Goal: Task Accomplishment & Management: Use online tool/utility

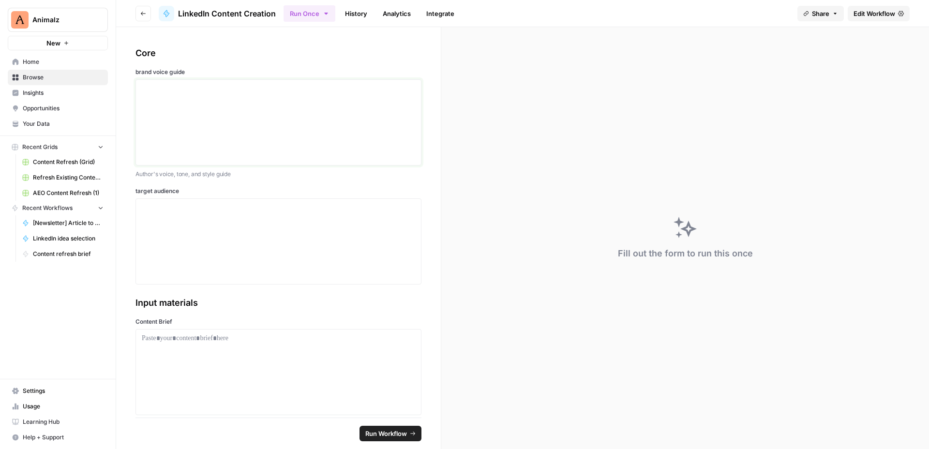
click at [222, 115] on div at bounding box center [278, 122] width 273 height 77
click at [235, 227] on div at bounding box center [278, 241] width 273 height 77
click at [235, 106] on div "To enrich screen reader interactions, please activate Accessibility in Grammarl…" at bounding box center [278, 122] width 273 height 77
click at [341, 171] on p "Author's voice, tone, and style guide" at bounding box center [278, 174] width 286 height 10
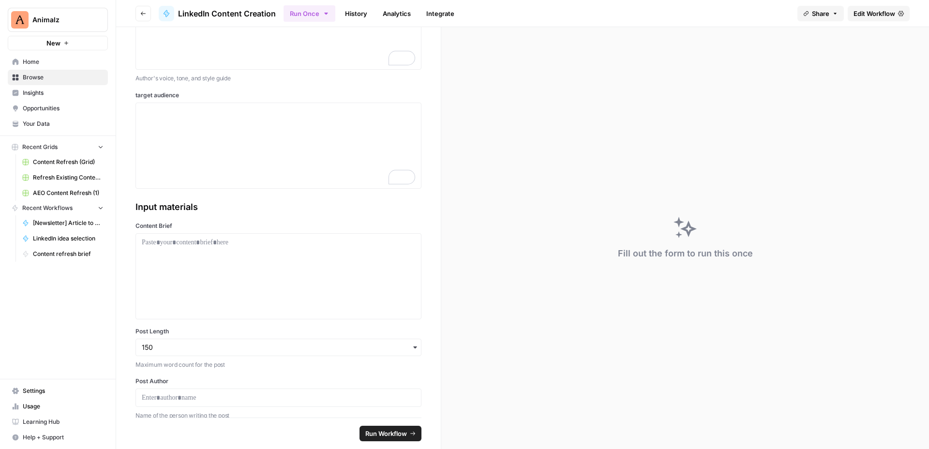
scroll to position [97, 0]
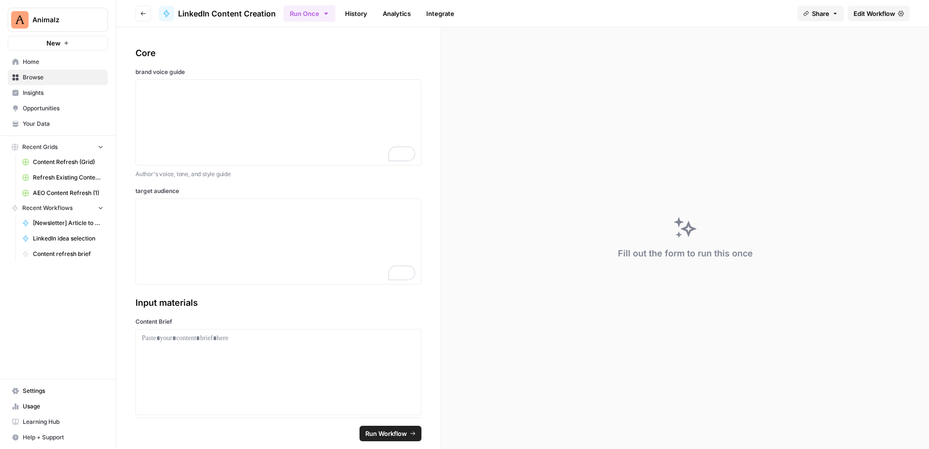
click at [873, 9] on span "Edit Workflow" at bounding box center [874, 14] width 42 height 10
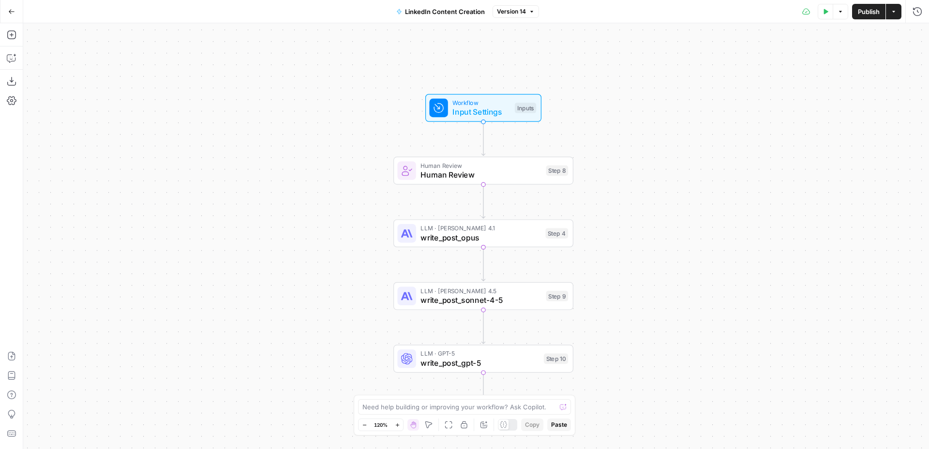
click at [491, 123] on div "Workflow Input Settings Inputs Human Review Human Review Step 8 LLM · Claude Op…" at bounding box center [476, 236] width 906 height 426
click at [493, 111] on span "Input Settings" at bounding box center [481, 112] width 58 height 12
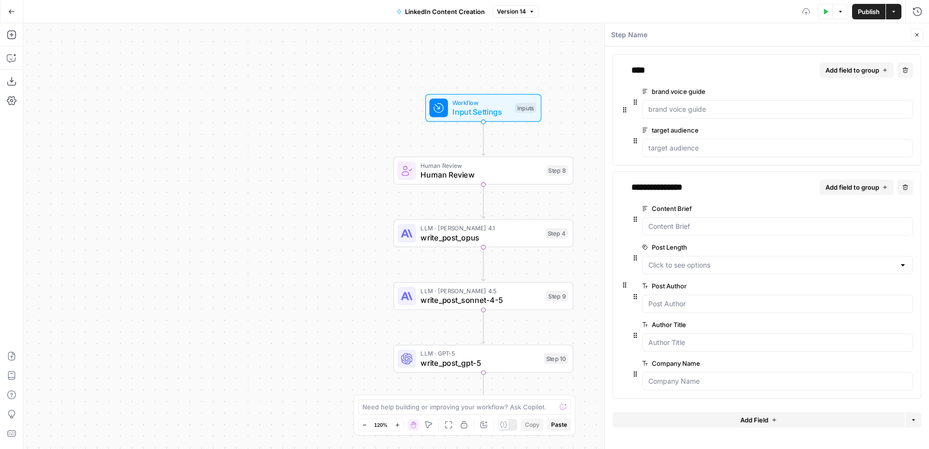
click at [912, 34] on button "Close" at bounding box center [916, 35] width 13 height 13
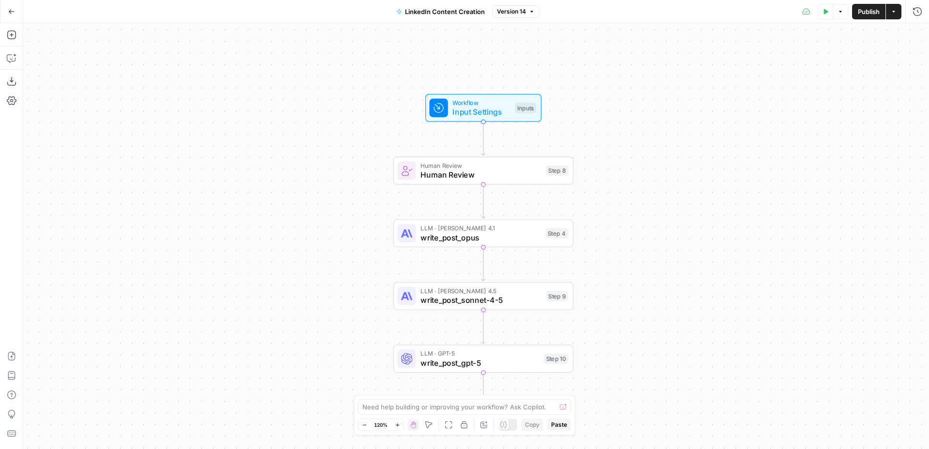
click at [498, 110] on span "Input Settings" at bounding box center [481, 112] width 58 height 12
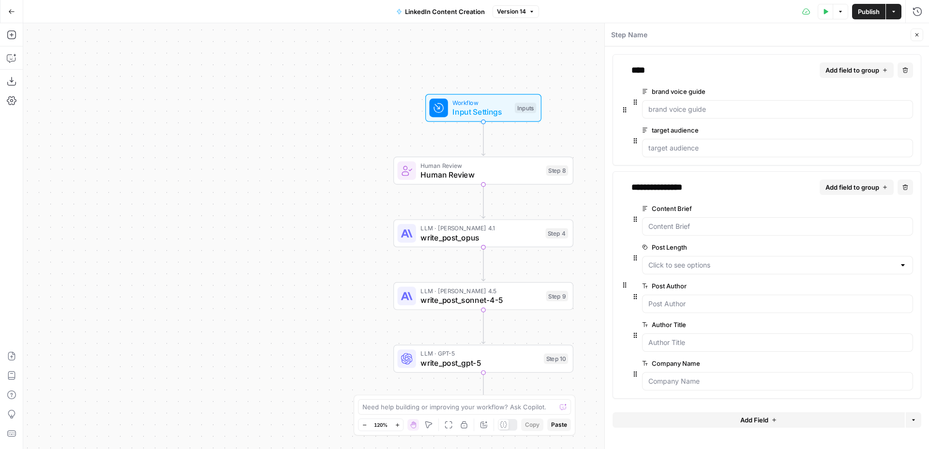
click at [914, 34] on icon "button" at bounding box center [917, 35] width 6 height 6
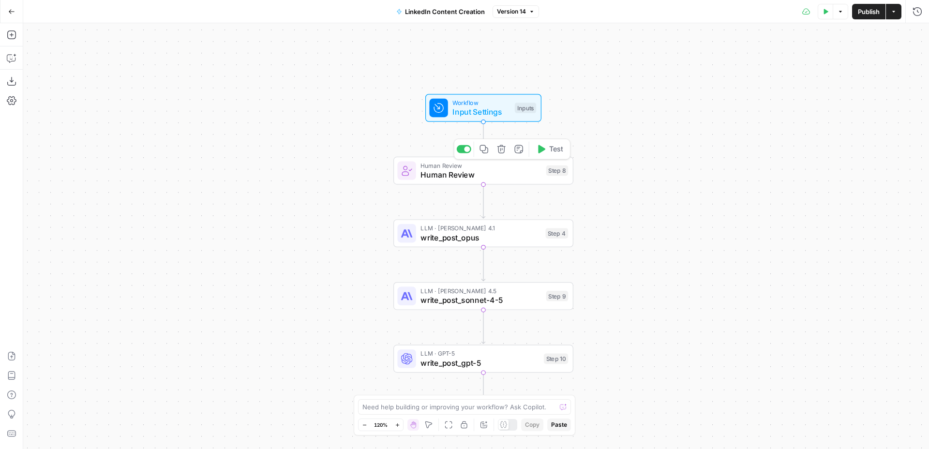
click at [512, 173] on span "Human Review" at bounding box center [480, 175] width 121 height 12
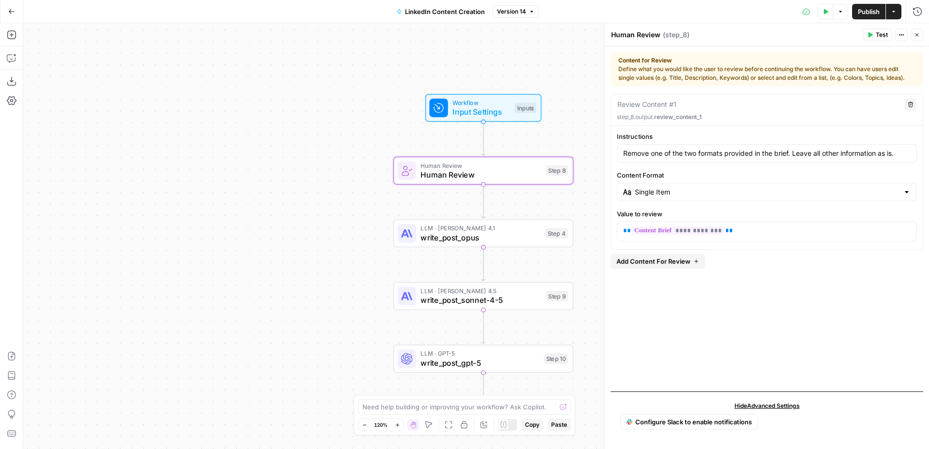
click at [916, 30] on button "Close" at bounding box center [916, 35] width 13 height 13
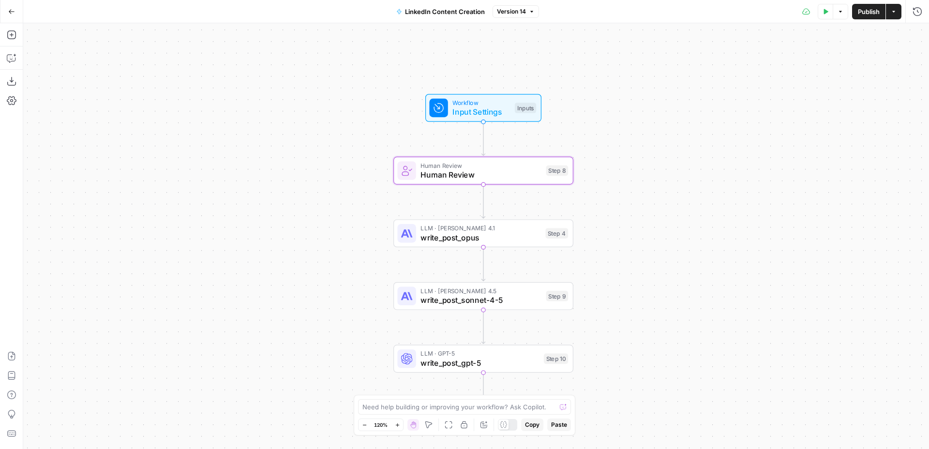
click at [505, 117] on span "Input Settings" at bounding box center [481, 112] width 58 height 12
click at [473, 112] on span "Input Settings" at bounding box center [481, 112] width 58 height 12
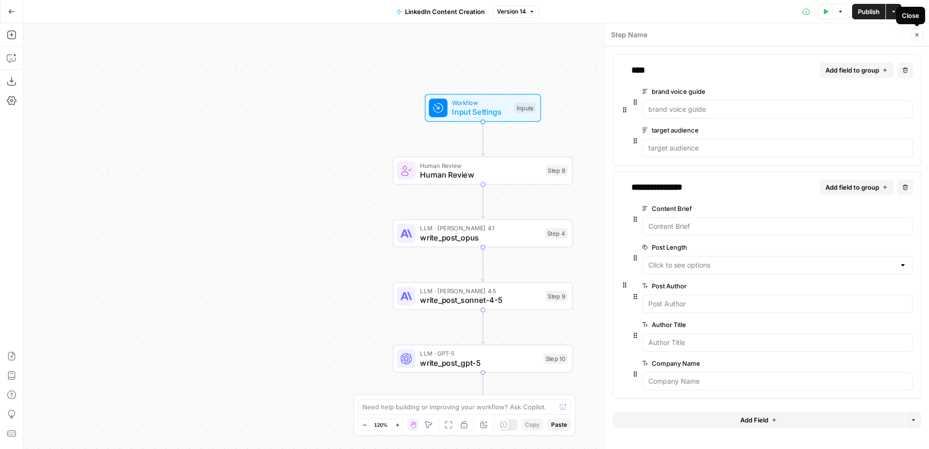
click at [918, 32] on icon "button" at bounding box center [917, 35] width 6 height 6
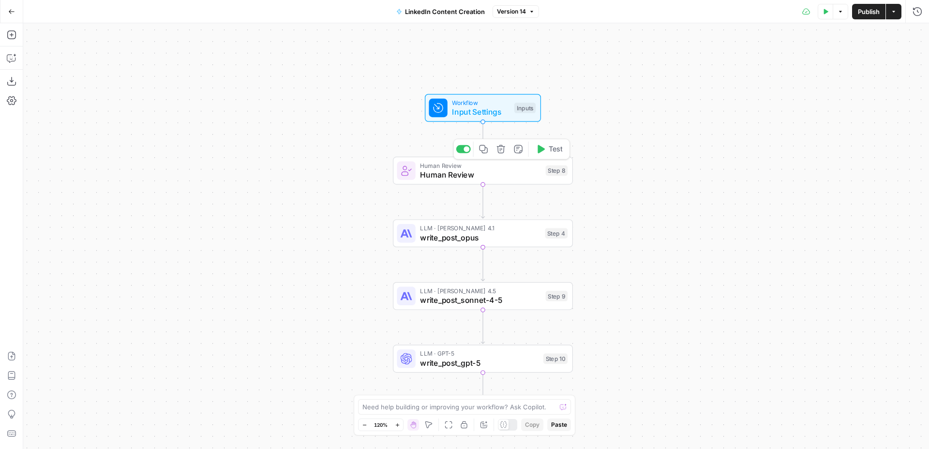
click at [507, 175] on span "Human Review" at bounding box center [480, 175] width 121 height 12
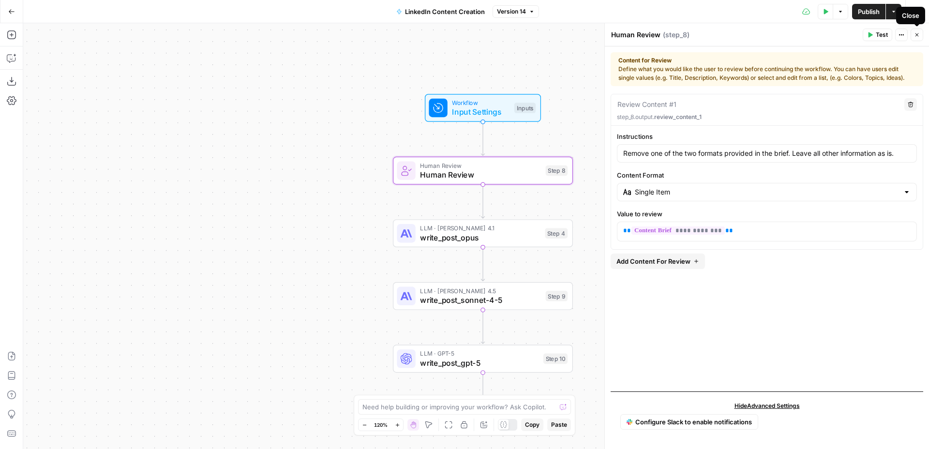
click at [918, 37] on icon "button" at bounding box center [917, 35] width 6 height 6
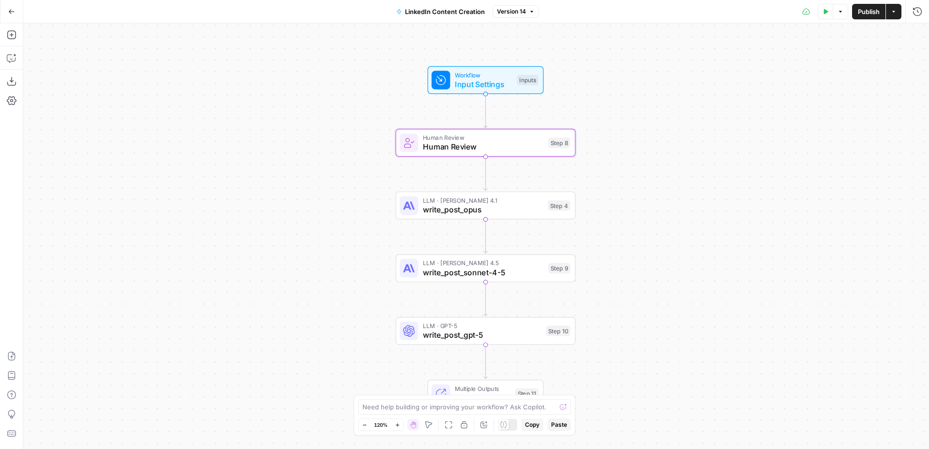
click at [535, 214] on span "write_post_opus" at bounding box center [483, 210] width 120 height 12
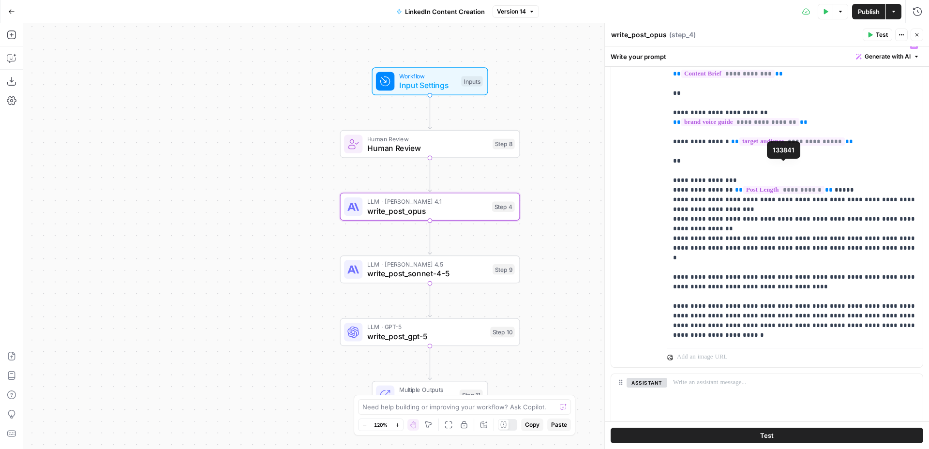
scroll to position [173, 0]
click at [916, 33] on span "E" at bounding box center [913, 32] width 7 height 9
click at [462, 268] on span "write_post_sonnet-4-5" at bounding box center [427, 273] width 121 height 12
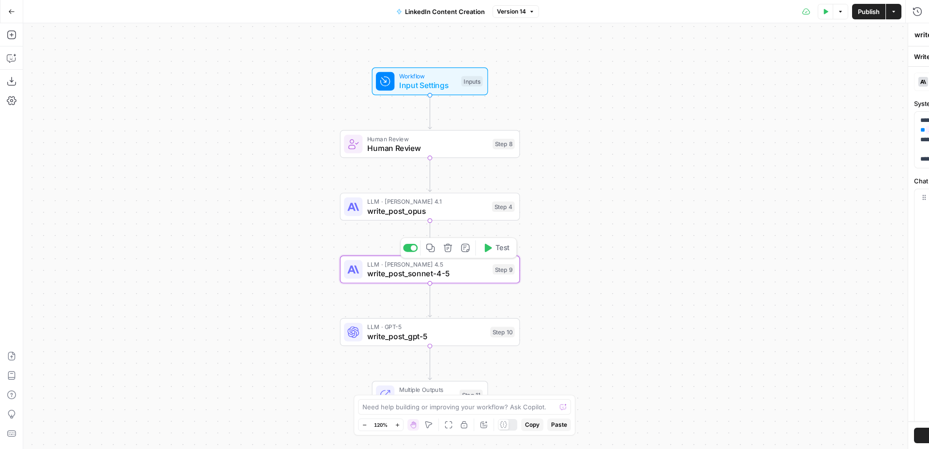
type textarea "write_post_sonnet-4-5"
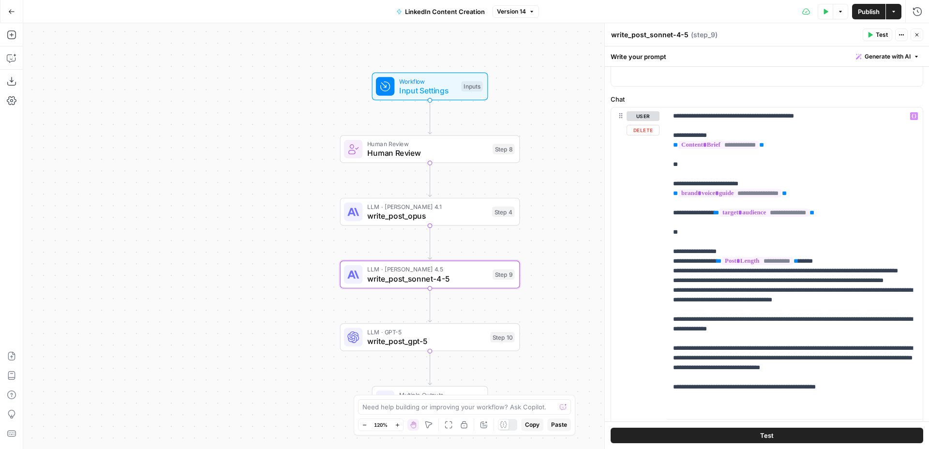
scroll to position [151, 0]
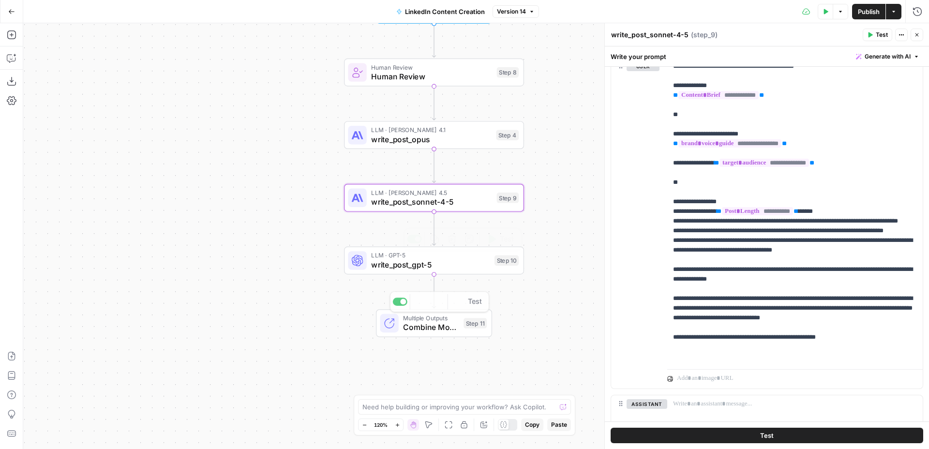
click at [464, 266] on span "write_post_gpt-5" at bounding box center [430, 265] width 119 height 12
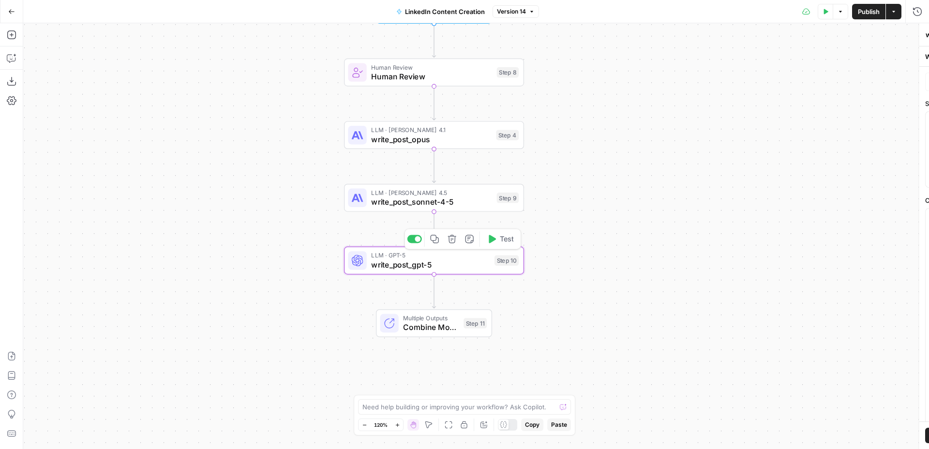
type textarea "write_post_gpt-5"
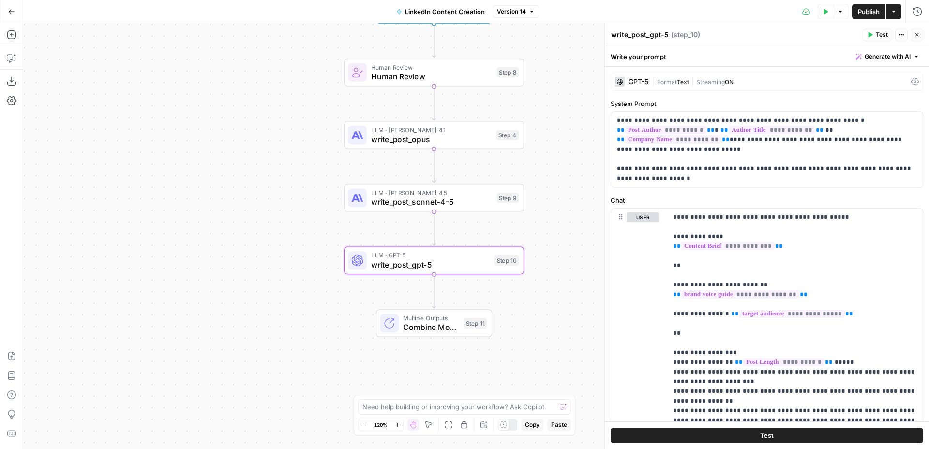
click at [438, 327] on span "Combine Model Outputs" at bounding box center [431, 327] width 56 height 12
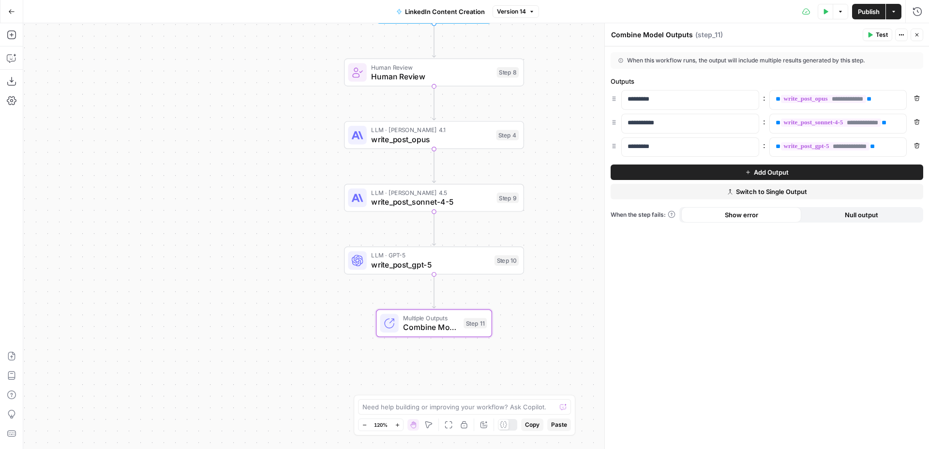
click at [919, 35] on icon "button" at bounding box center [917, 35] width 6 height 6
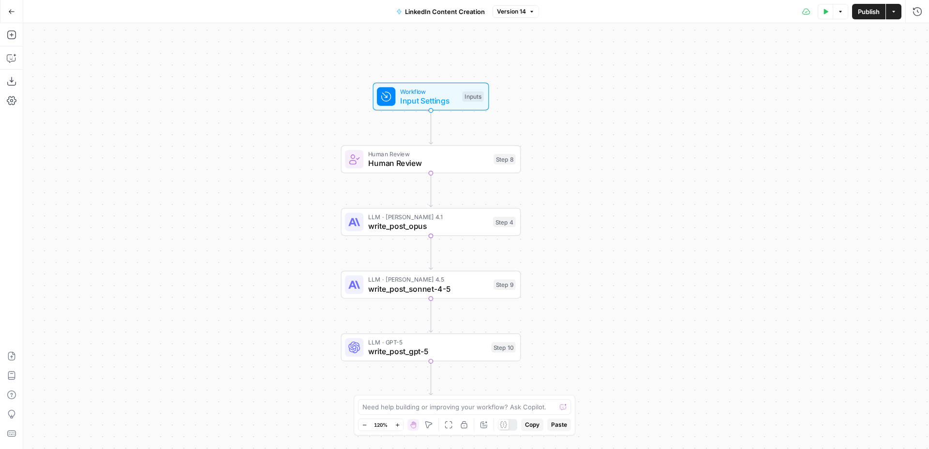
click at [431, 93] on span "Workflow" at bounding box center [429, 91] width 58 height 9
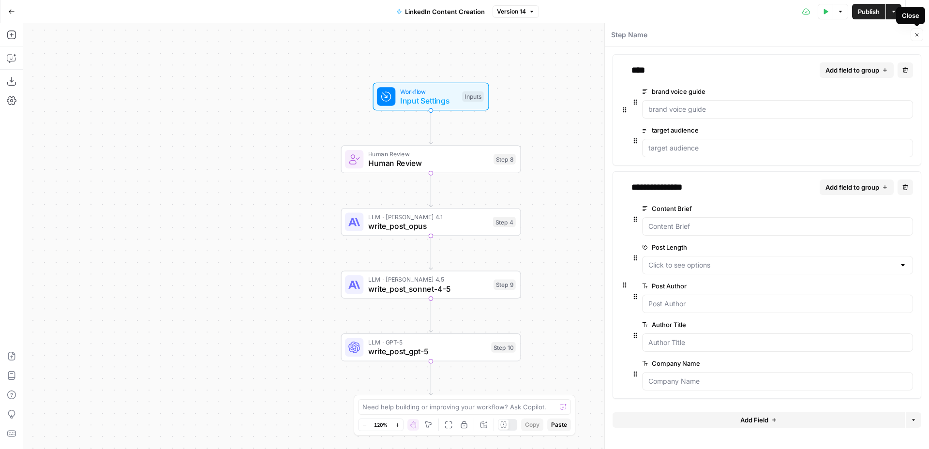
click at [918, 34] on icon "button" at bounding box center [917, 35] width 6 height 6
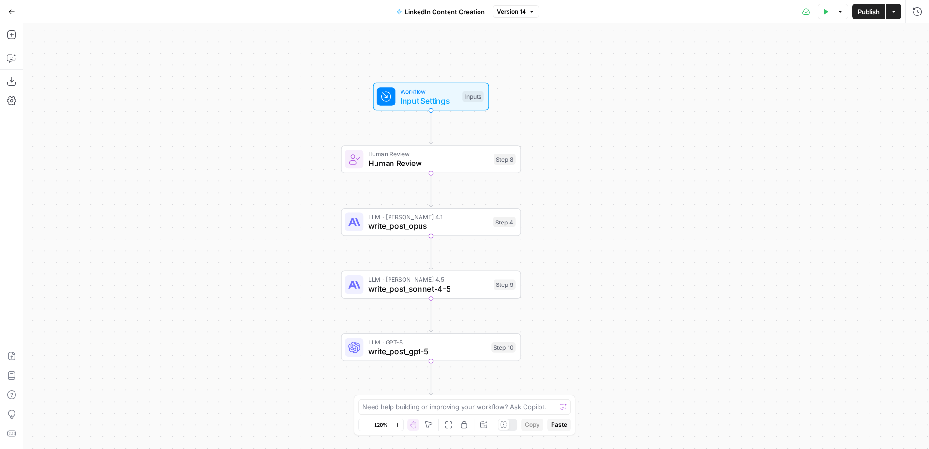
click at [33, 49] on div "Workflow Input Settings Inputs Human Review Human Review Step 8 LLM · Claude Op…" at bounding box center [476, 236] width 906 height 426
click at [12, 16] on button "Go Back" at bounding box center [11, 11] width 17 height 17
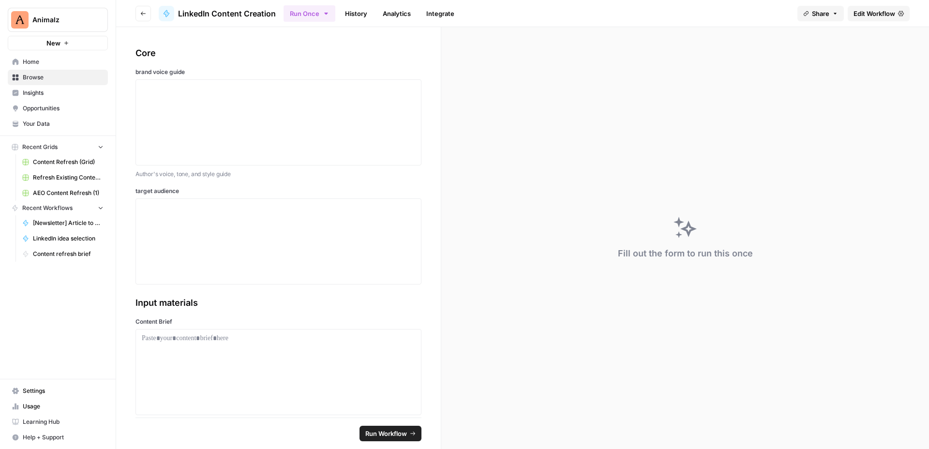
click at [30, 59] on span "Home" at bounding box center [63, 62] width 81 height 9
click at [867, 12] on span "Edit Workflow" at bounding box center [874, 14] width 42 height 10
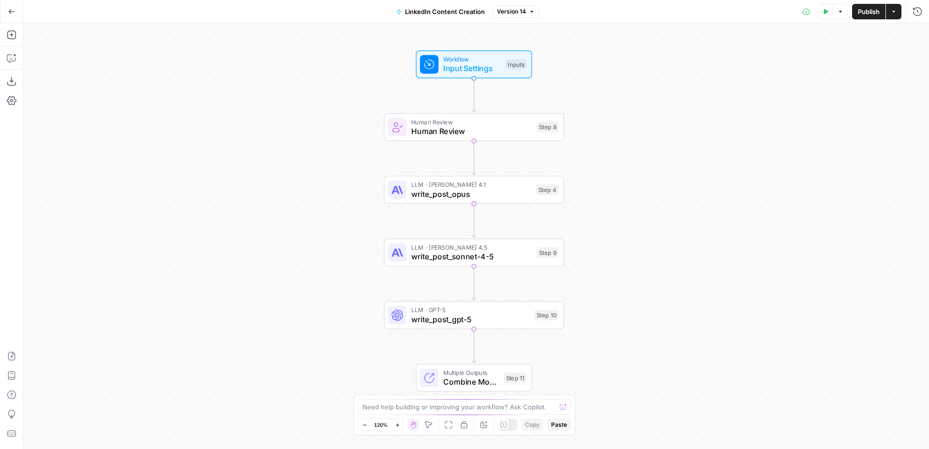
click at [494, 191] on span "write_post_opus" at bounding box center [471, 194] width 120 height 12
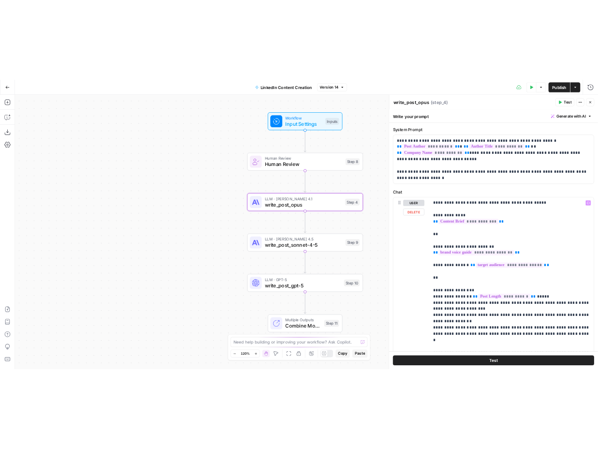
scroll to position [30, 0]
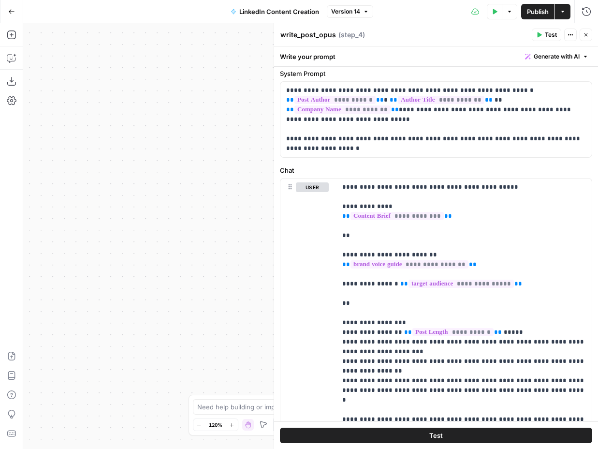
click at [5, 9] on button "Go Back" at bounding box center [11, 11] width 17 height 17
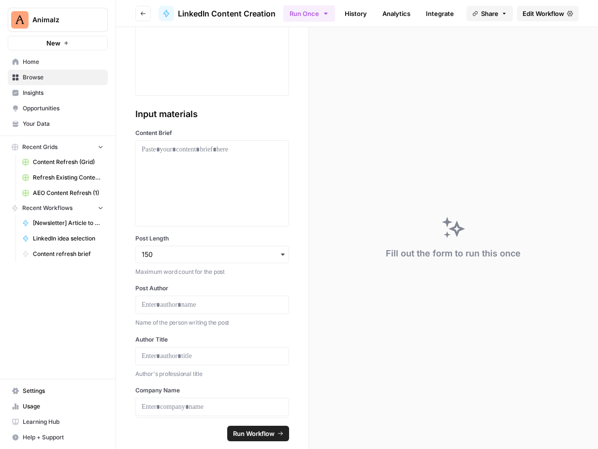
scroll to position [212, 0]
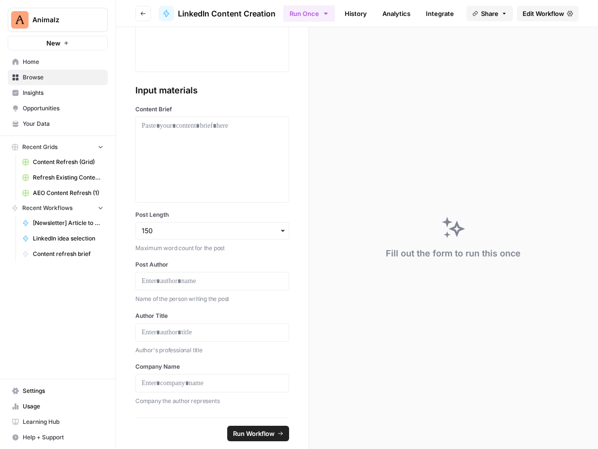
click at [38, 60] on span "Home" at bounding box center [63, 62] width 81 height 9
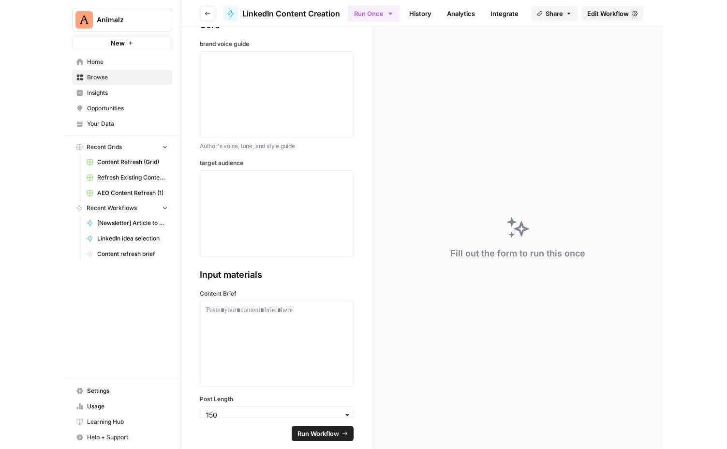
scroll to position [0, 0]
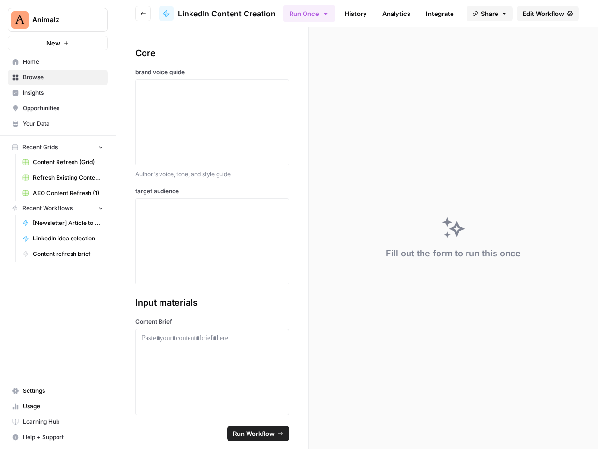
click at [143, 70] on label "brand voice guide" at bounding box center [212, 72] width 154 height 9
copy label "brand voice guide"
click at [141, 187] on label "target audience" at bounding box center [212, 191] width 154 height 9
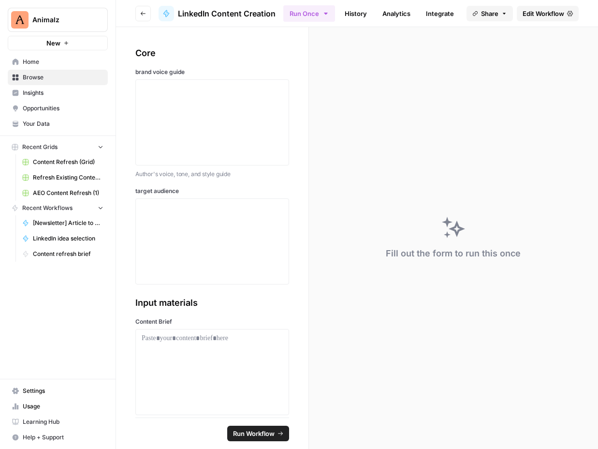
click at [141, 187] on label "target audience" at bounding box center [212, 191] width 154 height 9
copy label "target audience"
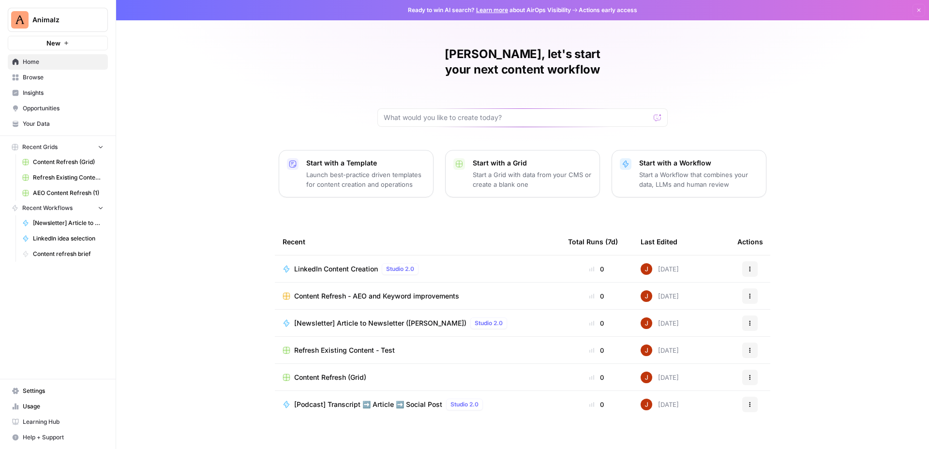
click at [46, 119] on span "Your Data" at bounding box center [63, 123] width 81 height 9
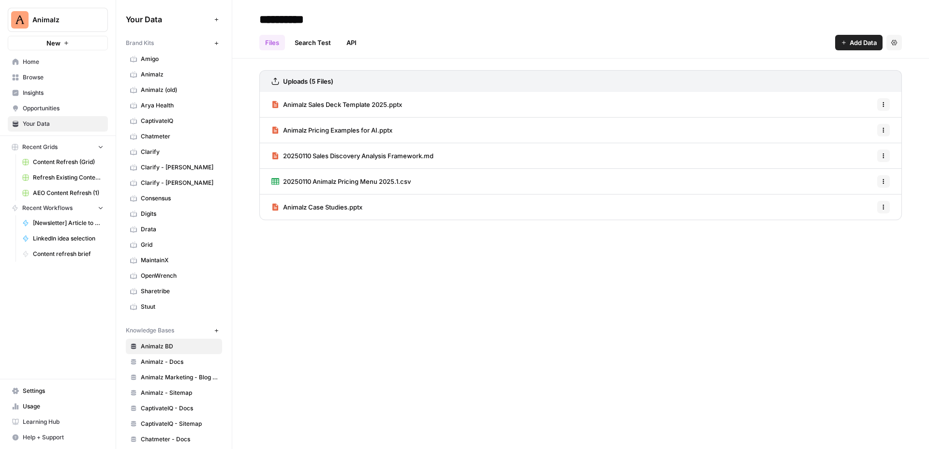
scroll to position [249, 0]
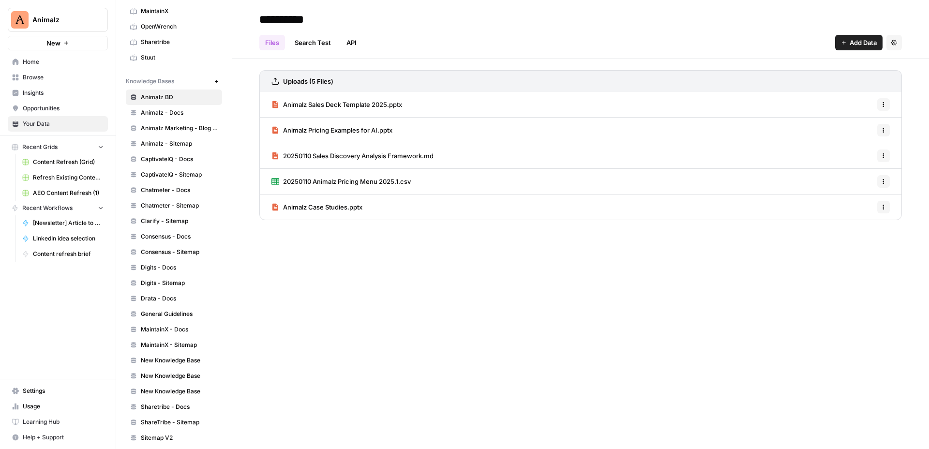
click at [43, 61] on span "Home" at bounding box center [63, 62] width 81 height 9
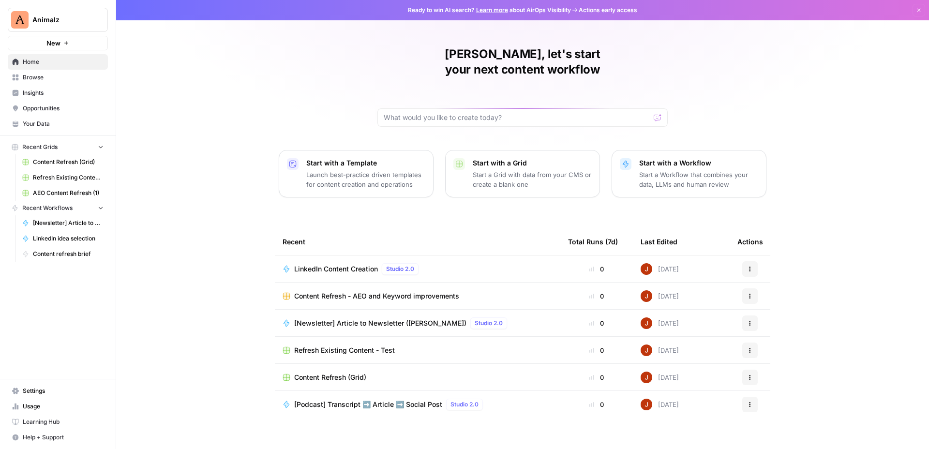
click at [40, 76] on span "Browse" at bounding box center [63, 77] width 81 height 9
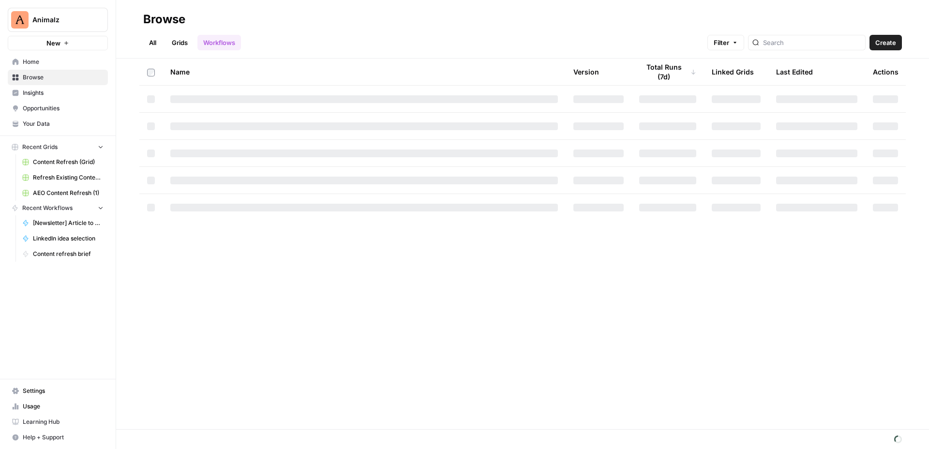
click at [149, 41] on link "All" at bounding box center [152, 42] width 19 height 15
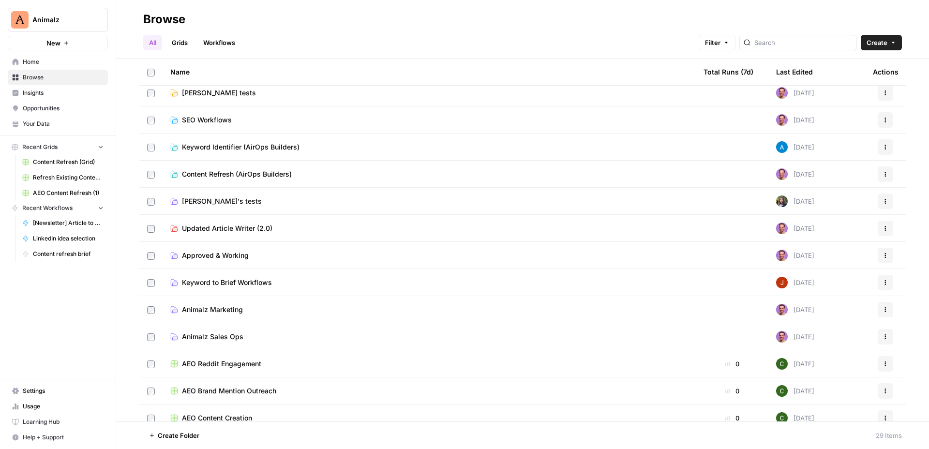
scroll to position [161, 0]
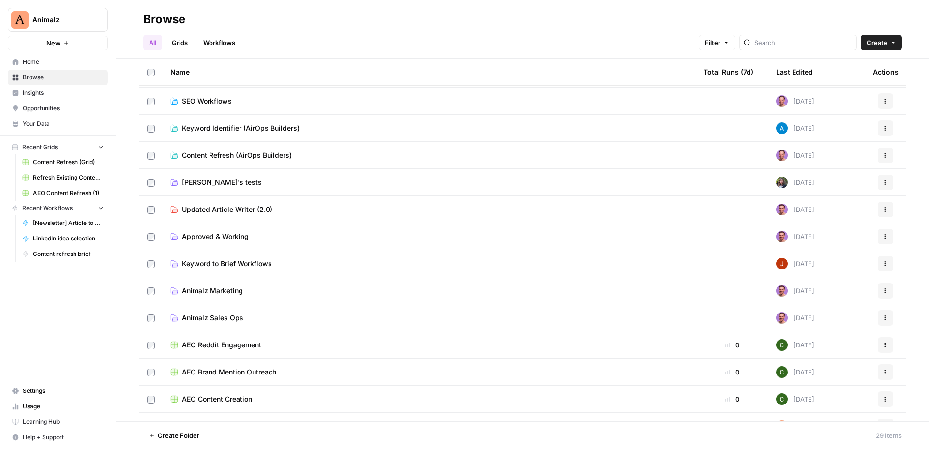
click at [225, 292] on span "Animalz Marketing" at bounding box center [212, 291] width 61 height 10
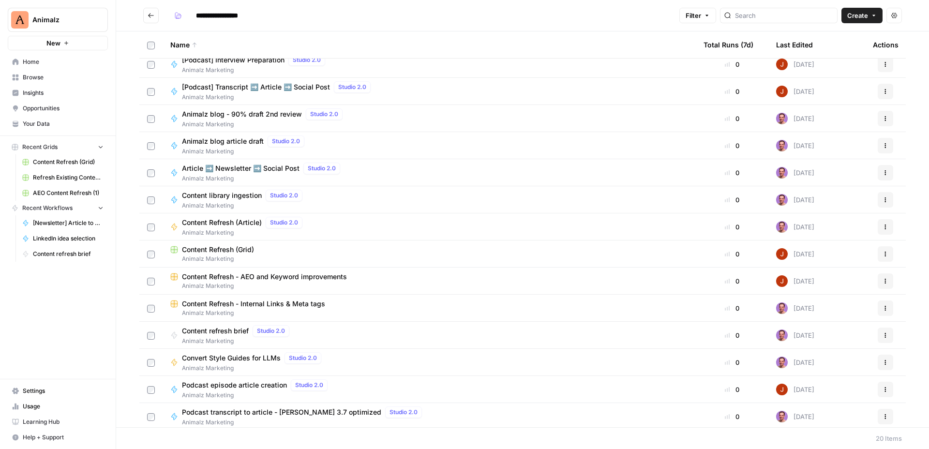
scroll to position [173, 0]
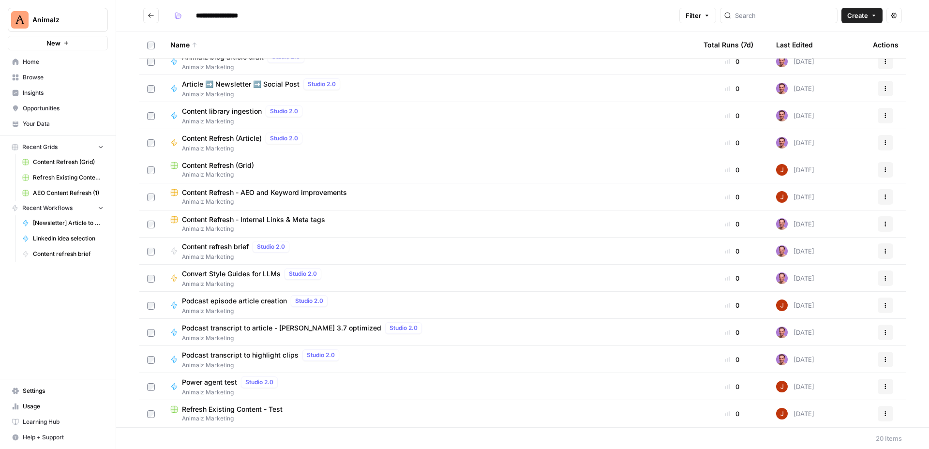
click at [258, 273] on span "Convert Style Guides for LLMs" at bounding box center [231, 274] width 99 height 10
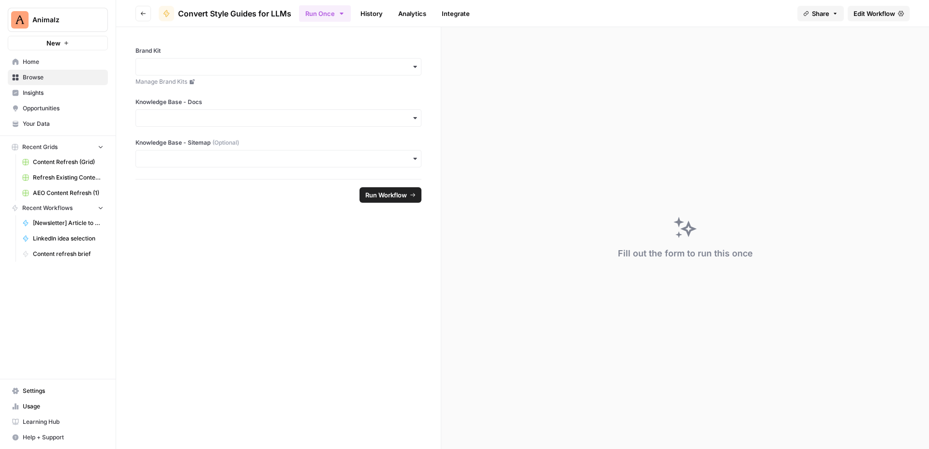
click at [415, 66] on icon "button" at bounding box center [414, 67] width 3 height 2
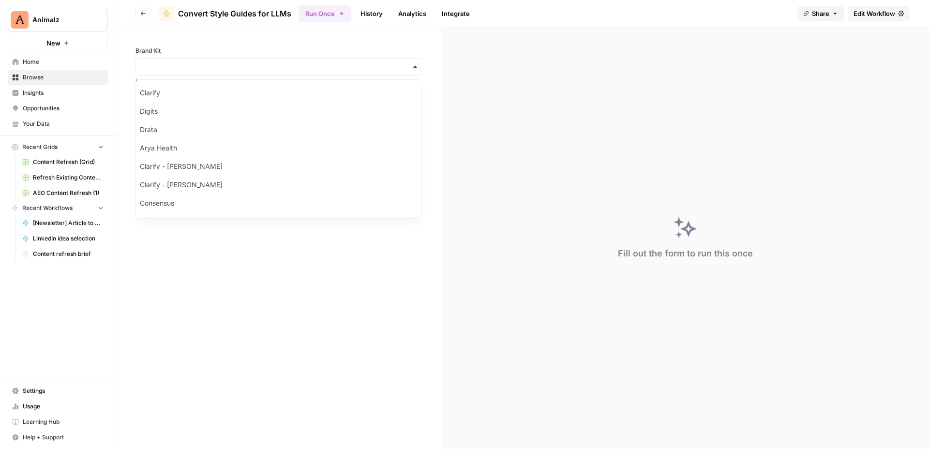
click at [403, 36] on div "Brand Kit Manage Brand Kits Knowledge Base - Docs Knowledge Base - Sitemap (Opt…" at bounding box center [278, 103] width 325 height 152
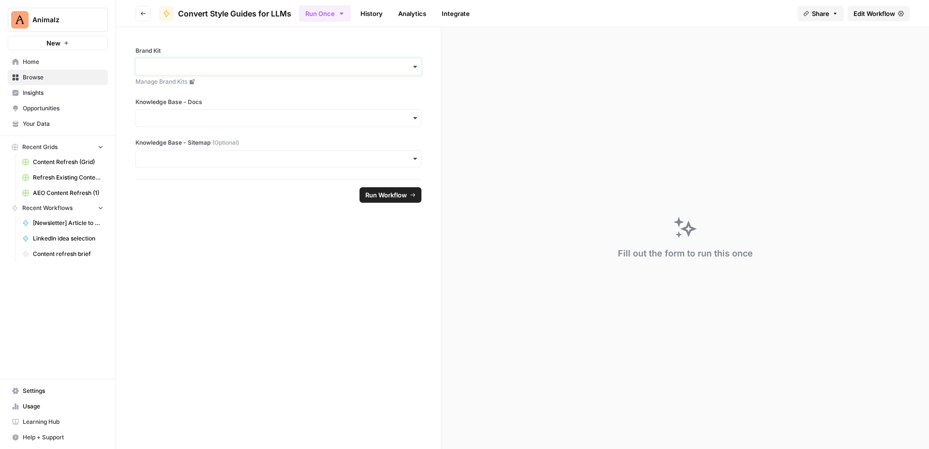
click at [410, 66] on input "Brand Kit" at bounding box center [278, 67] width 273 height 10
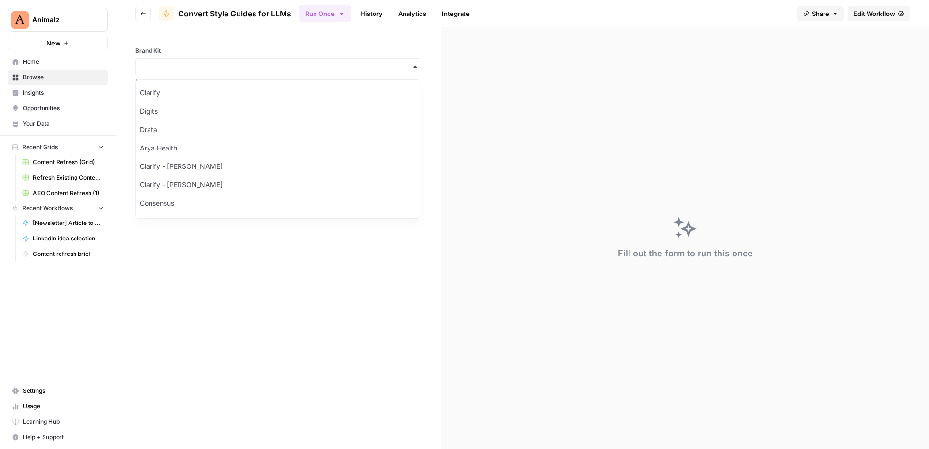
click at [409, 38] on div "Brand Kit Manage Brand Kits Knowledge Base - Docs Knowledge Base - Sitemap (Opt…" at bounding box center [278, 103] width 325 height 152
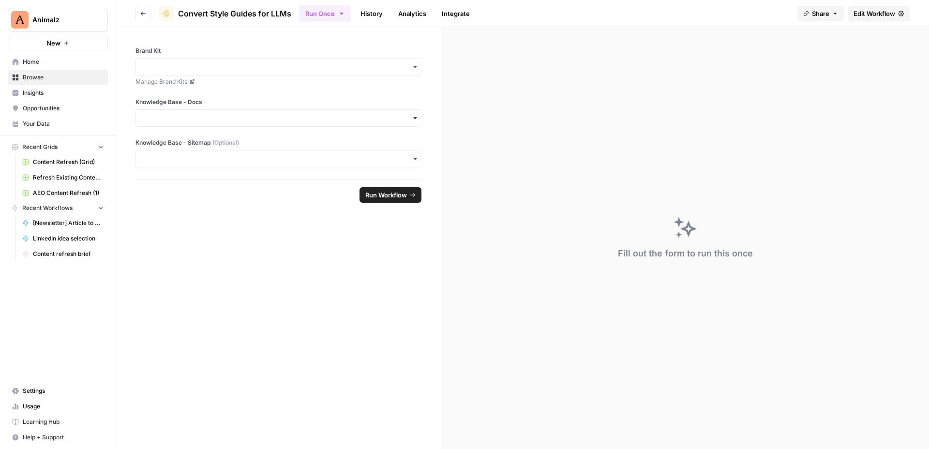
click at [415, 117] on icon "button" at bounding box center [414, 118] width 3 height 2
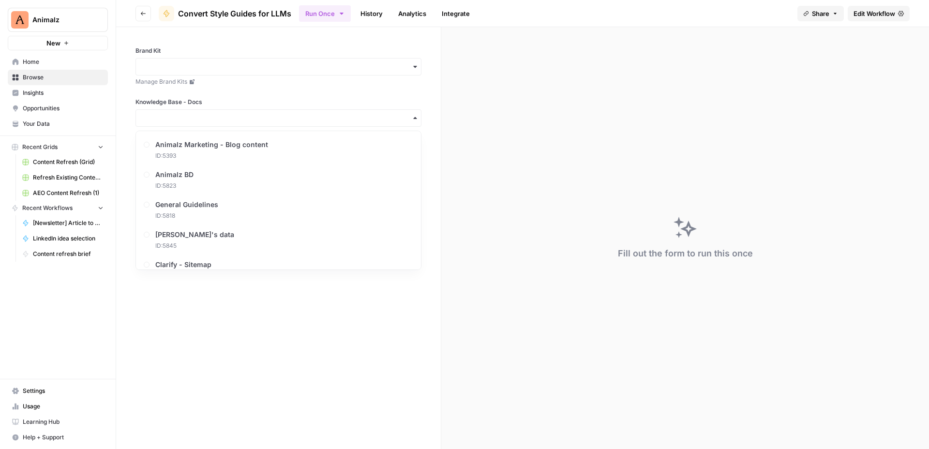
click at [427, 89] on div "Brand Kit Manage Brand Kits Knowledge Base - Docs Knowledge Base - Sitemap (Opt…" at bounding box center [278, 103] width 325 height 152
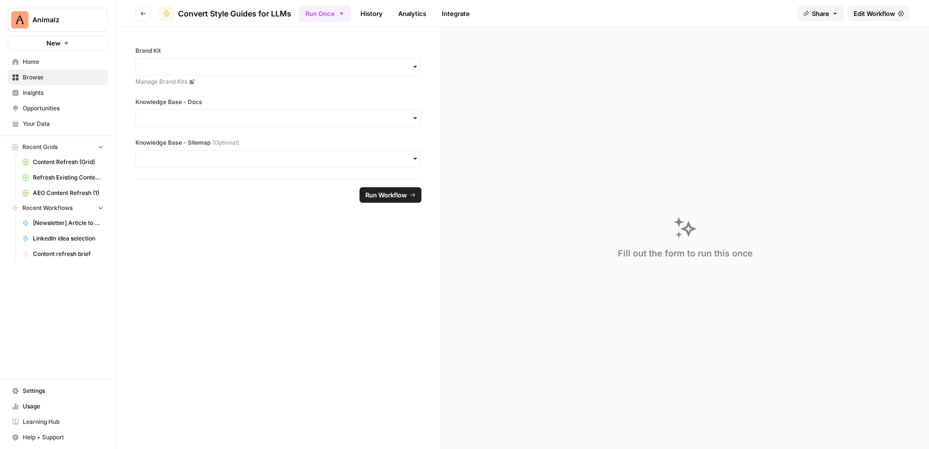
click at [880, 13] on span "Edit Workflow" at bounding box center [874, 14] width 42 height 10
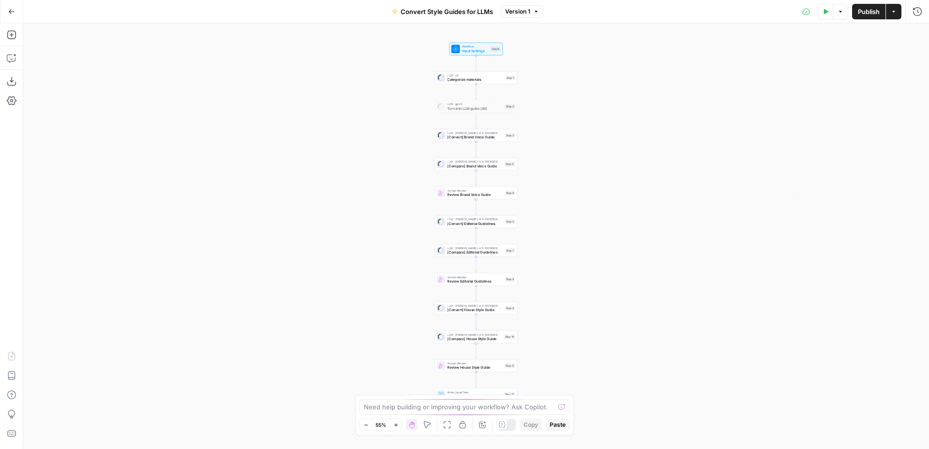
click at [526, 123] on div "Workflow Input Settings Inputs LLM · o3 Categorize materials Step 1 LLM · gpt-5…" at bounding box center [476, 236] width 906 height 426
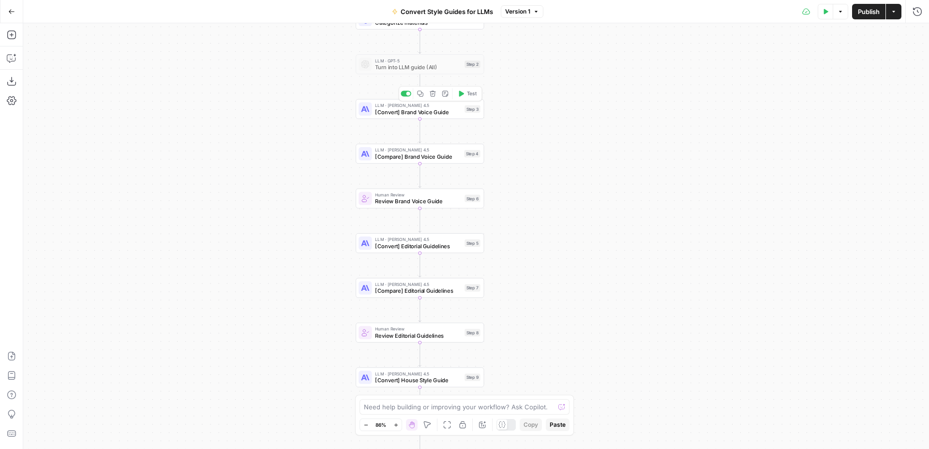
click at [435, 113] on span "[Convert] Brand Voice Guide" at bounding box center [418, 112] width 86 height 8
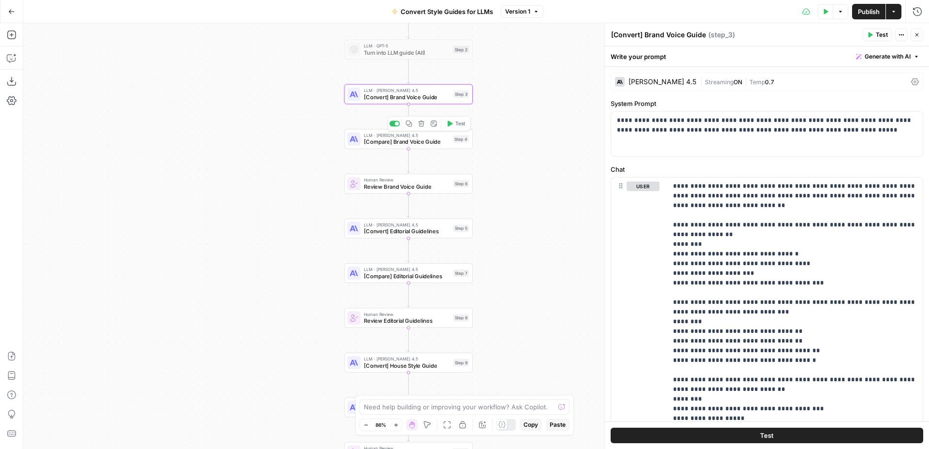
click at [431, 143] on span "[Compare] Brand Voice Guide" at bounding box center [407, 142] width 86 height 8
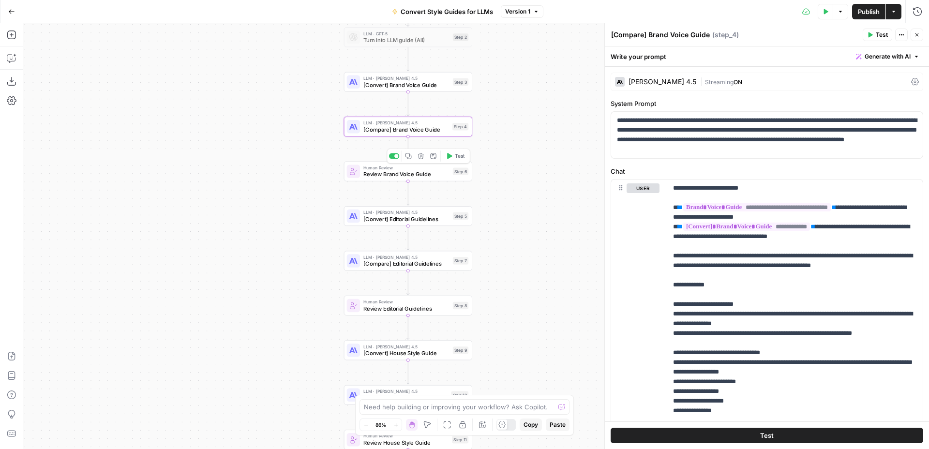
click at [427, 178] on div "Human Review Review Brand Voice Guide Step 6 Copy step Delete step Add Note Test" at bounding box center [408, 172] width 128 height 20
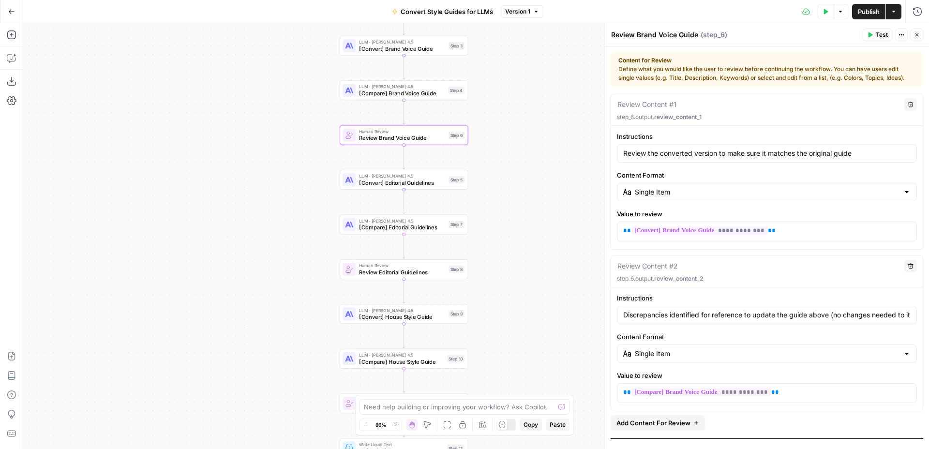
click at [420, 180] on span "[Convert] Editorial Guidelines" at bounding box center [402, 182] width 86 height 8
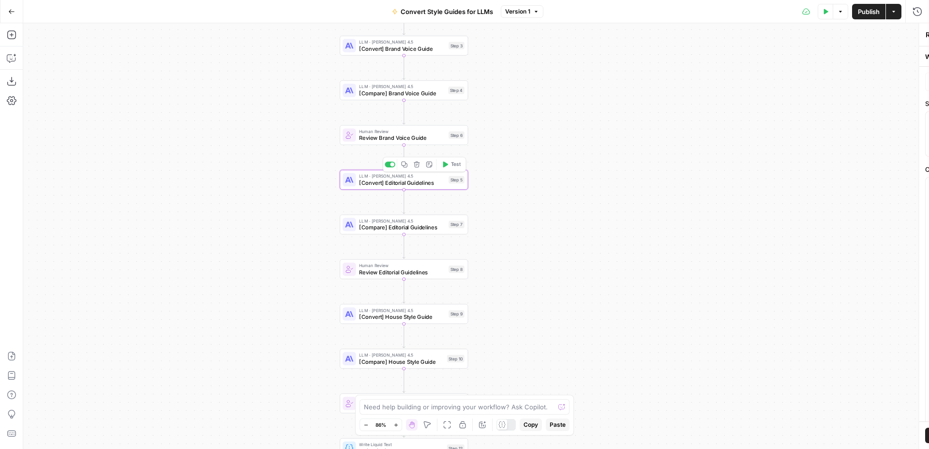
type textarea "[Convert] Editorial Guidelines"
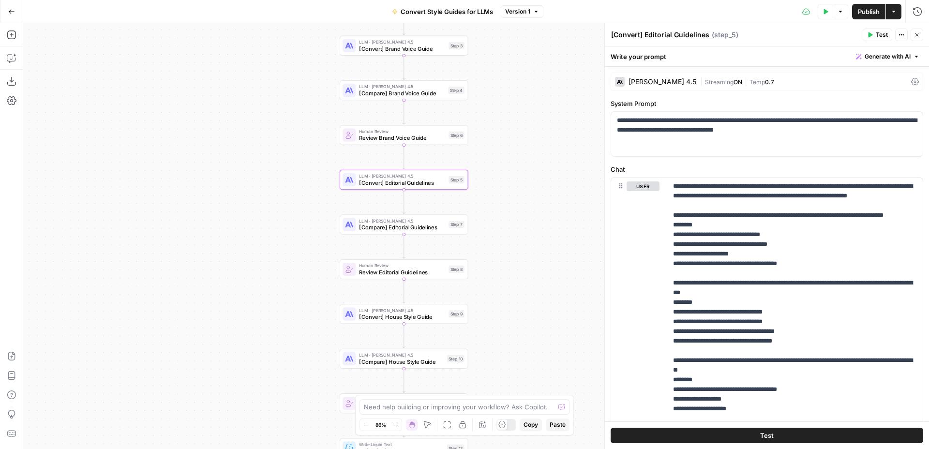
click at [433, 232] on div "LLM · [PERSON_NAME] 4.5 [Compare] Editorial Guidelines Step 7 Copy step Delete …" at bounding box center [404, 224] width 128 height 20
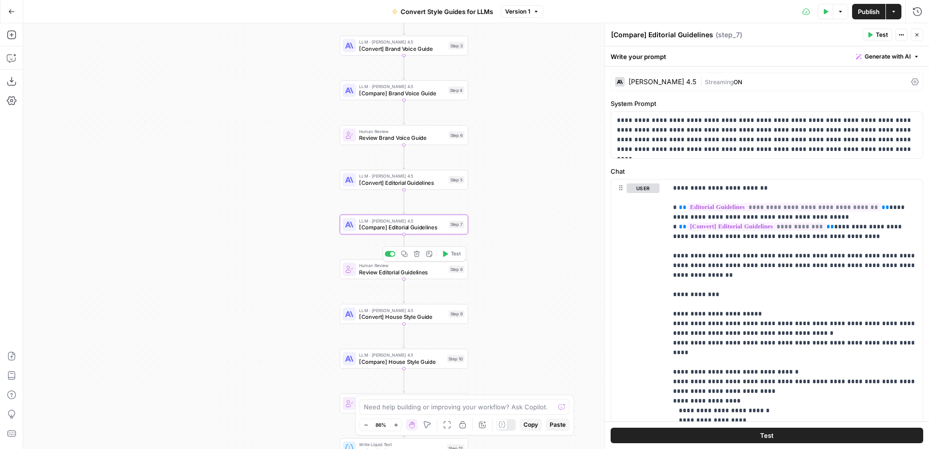
click at [428, 274] on span "Review Editorial Guidelines" at bounding box center [402, 272] width 86 height 8
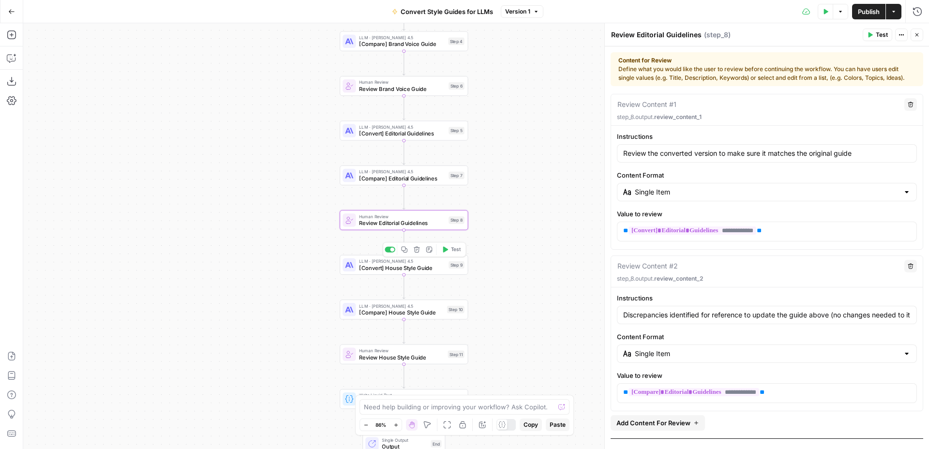
click at [422, 267] on span "[Convert] House Style Guide" at bounding box center [402, 268] width 86 height 8
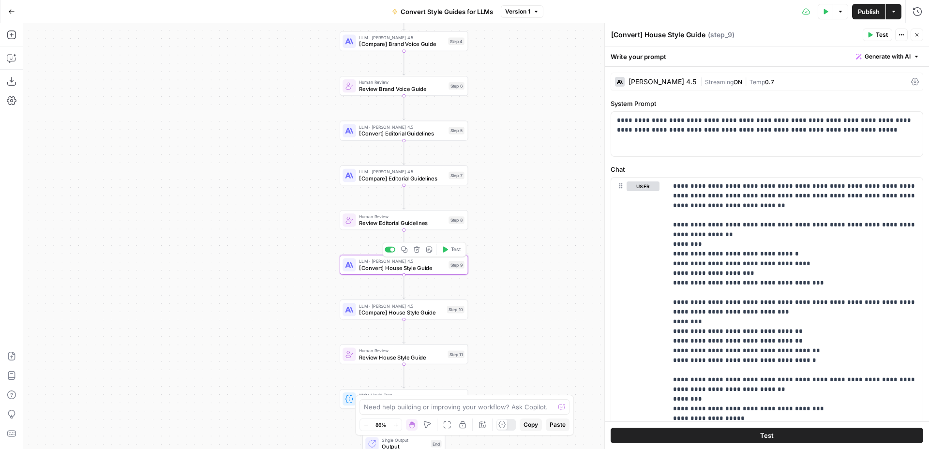
click at [427, 314] on span "[Compare] House Style Guide" at bounding box center [401, 312] width 85 height 8
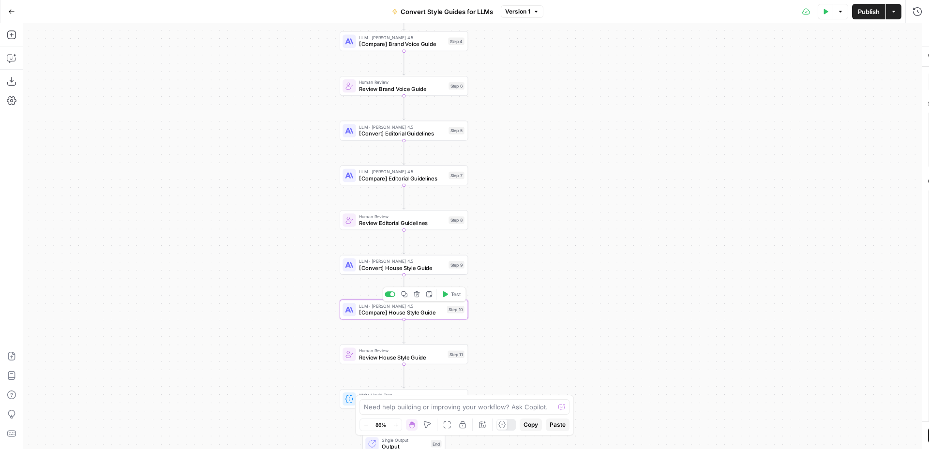
type textarea "[Compare] House Style Guide"
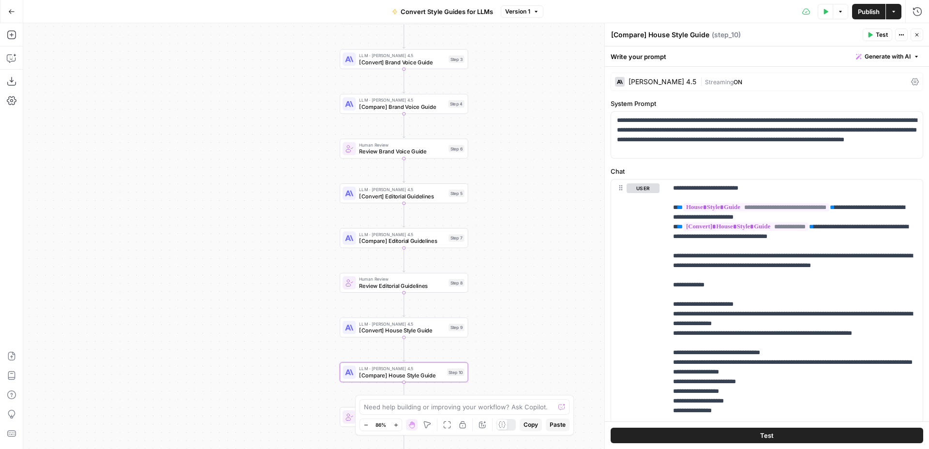
click at [425, 108] on span "[Compare] Brand Voice Guide" at bounding box center [402, 107] width 86 height 8
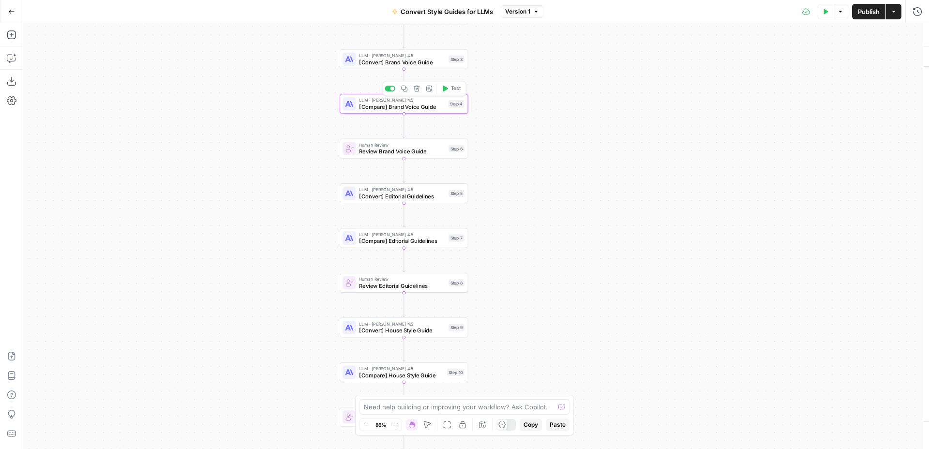
type textarea "[Compare] Brand Voice Guide"
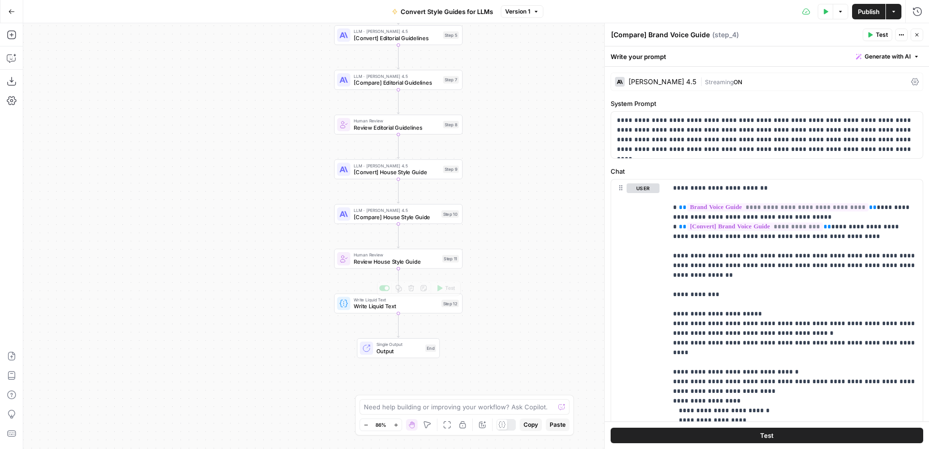
click at [407, 314] on div "Workflow Input Settings Inputs LLM · O3 Categorize materials Step 1 LLM · GPT-5…" at bounding box center [476, 236] width 906 height 426
click at [409, 311] on div "Write Liquid Text Write Liquid Text Step 12 Copy step Delete step Add Note Test" at bounding box center [398, 304] width 128 height 20
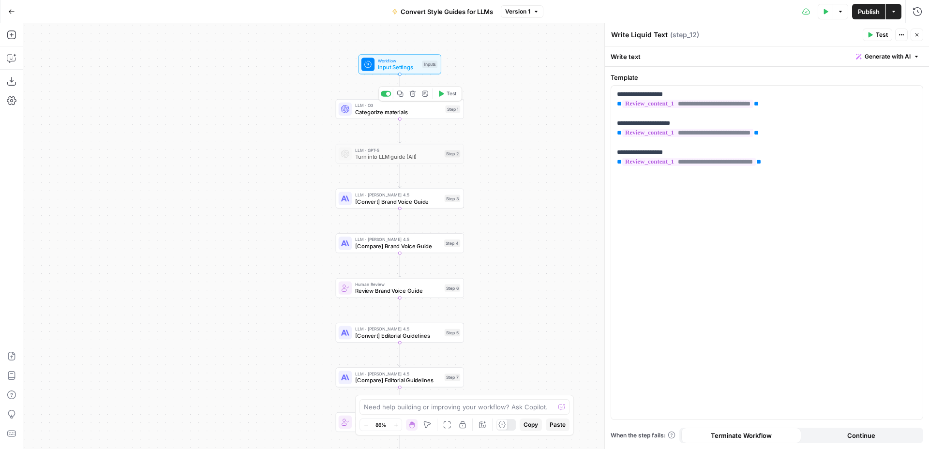
click at [418, 117] on div "LLM · O3 Categorize materials Step 1 Copy step Delete step Add Note Test" at bounding box center [400, 109] width 128 height 20
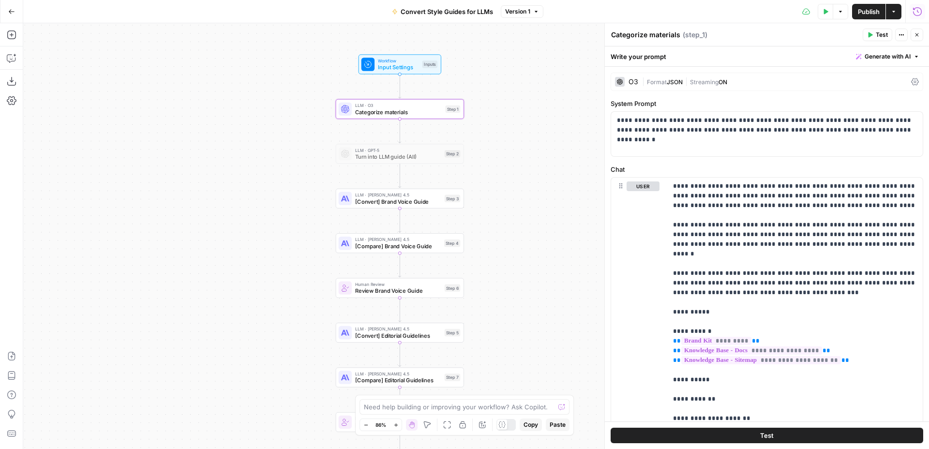
click at [920, 36] on button "Close" at bounding box center [916, 35] width 13 height 13
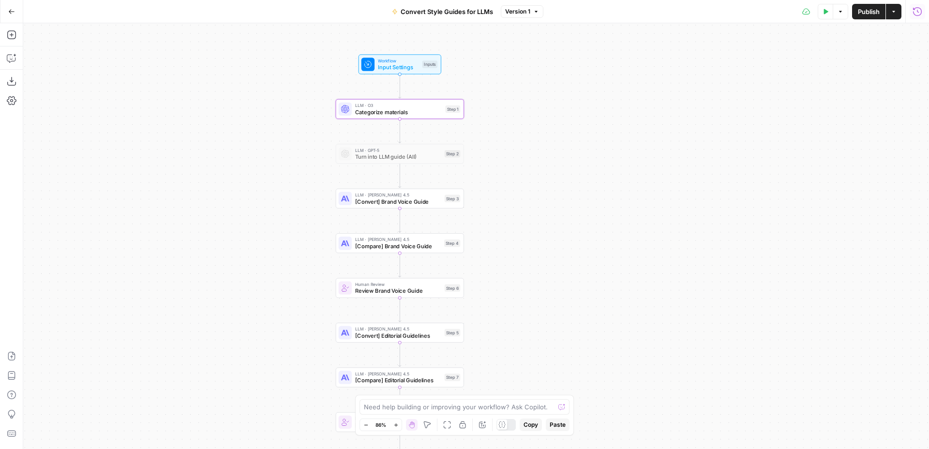
click at [12, 9] on icon "button" at bounding box center [11, 11] width 7 height 7
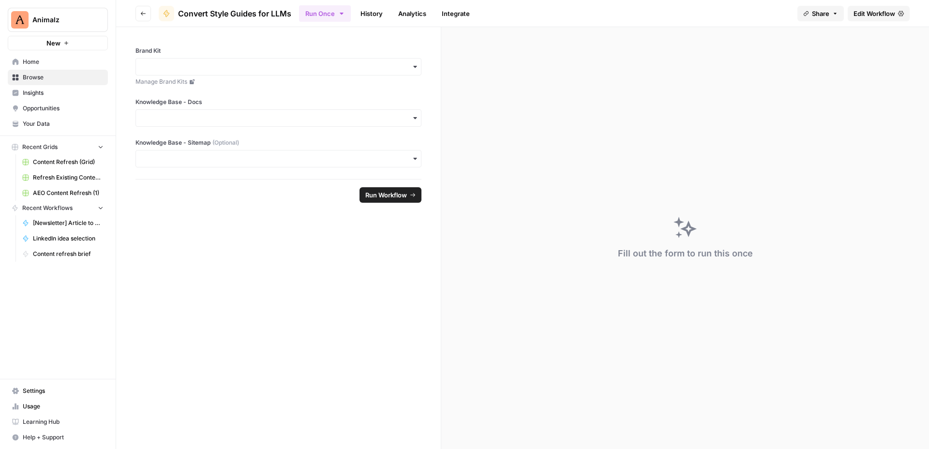
click at [133, 18] on header "Go back Convert Style Guides for LLMs Run Once History Analytics Integrate Shar…" at bounding box center [522, 13] width 813 height 27
click at [139, 18] on button "Go back" at bounding box center [142, 13] width 15 height 15
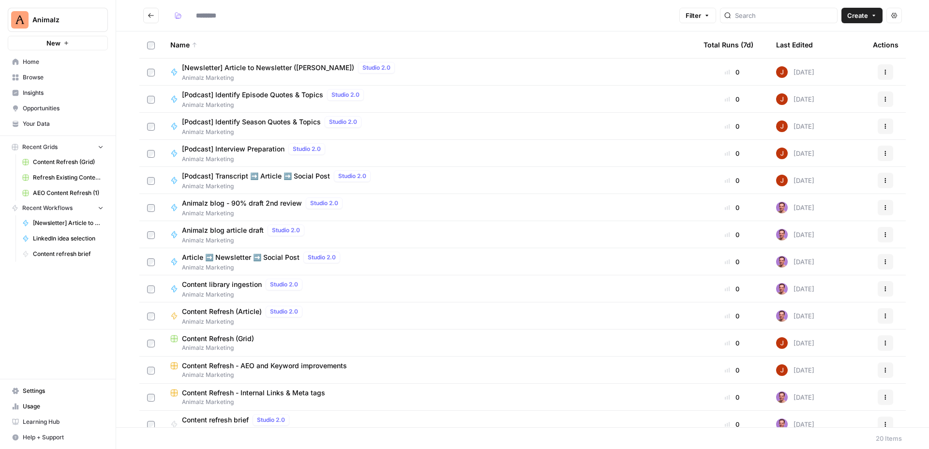
type input "**********"
click at [152, 17] on icon "Go back" at bounding box center [151, 15] width 7 height 7
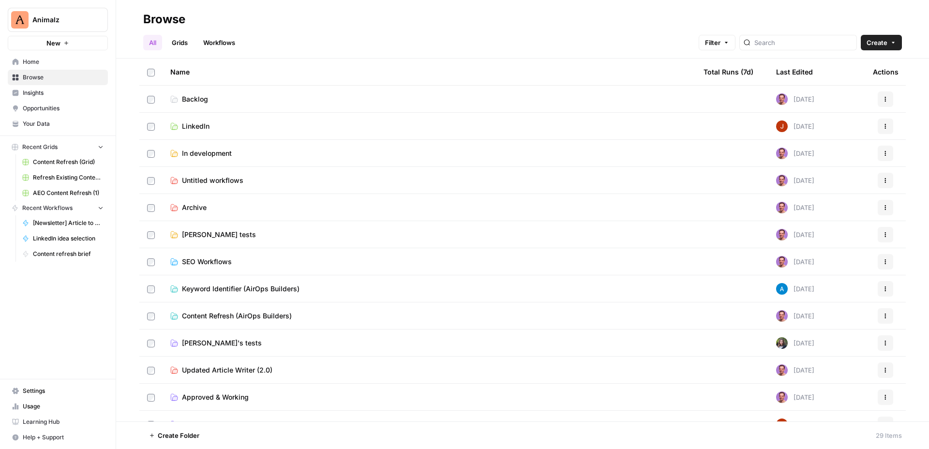
click at [229, 41] on link "Workflows" at bounding box center [219, 42] width 44 height 15
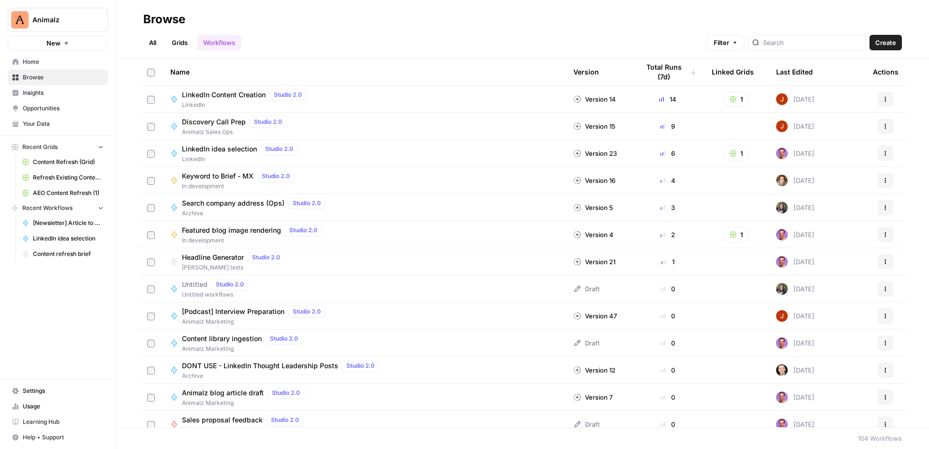
click at [233, 148] on span "LinkedIn idea selection" at bounding box center [219, 149] width 75 height 10
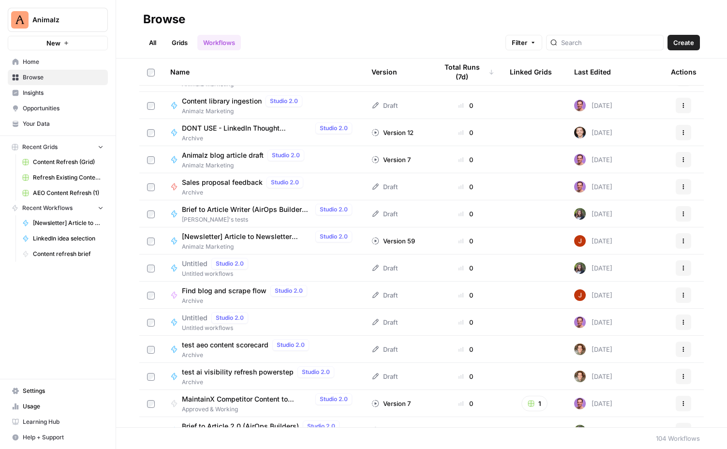
scroll to position [238, 0]
click at [150, 41] on link "All" at bounding box center [152, 42] width 19 height 15
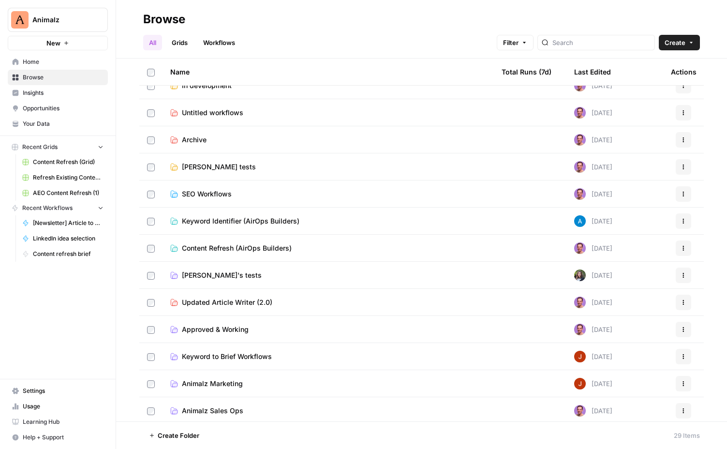
scroll to position [300, 0]
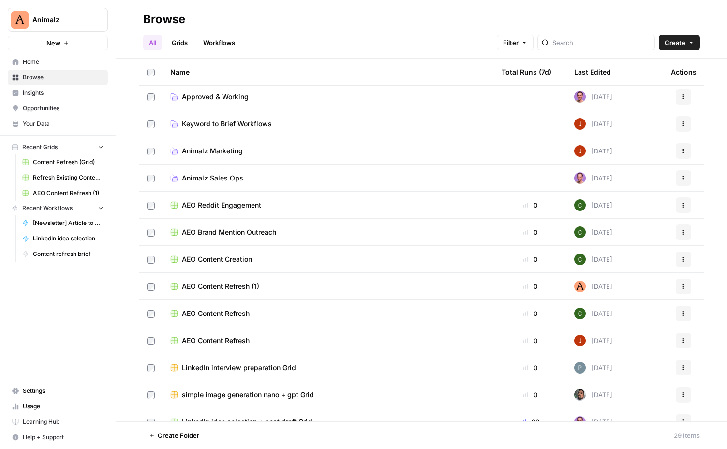
click at [224, 151] on span "Animalz Marketing" at bounding box center [212, 151] width 61 height 10
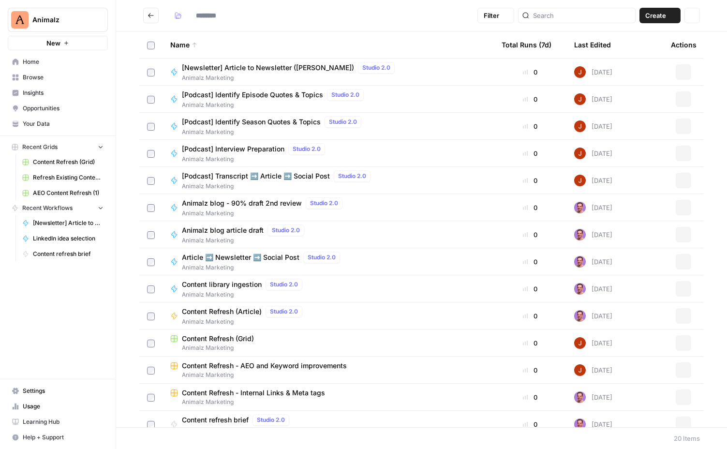
type input "**********"
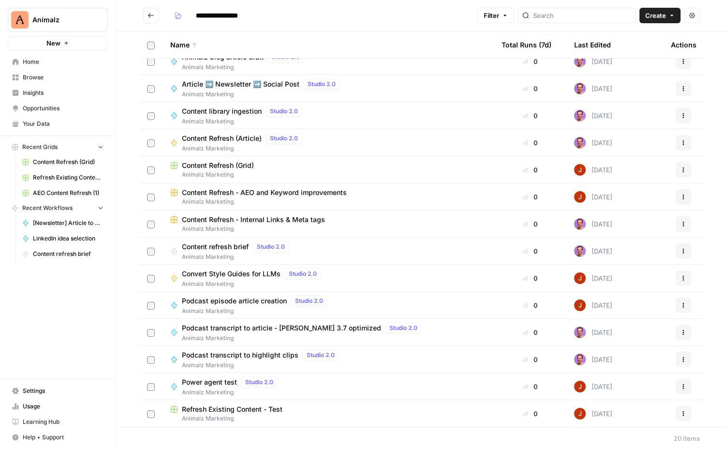
click at [253, 271] on span "Convert Style Guides for LLMs" at bounding box center [231, 274] width 99 height 10
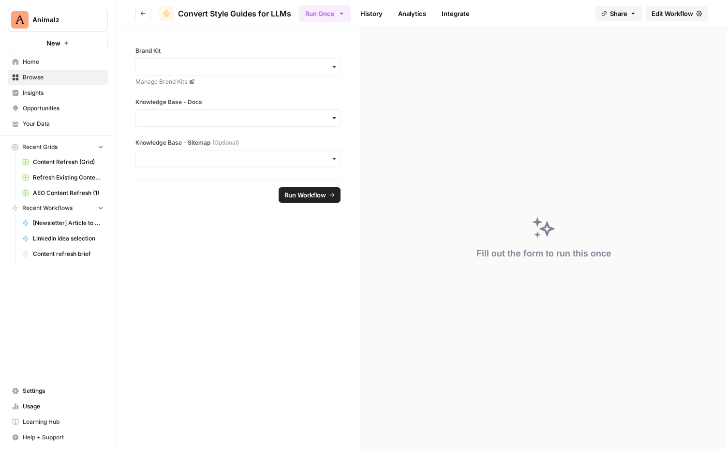
click at [254, 11] on span "Convert Style Guides for LLMs" at bounding box center [234, 14] width 113 height 12
drag, startPoint x: 291, startPoint y: 15, endPoint x: 278, endPoint y: 10, distance: 14.1
drag, startPoint x: 296, startPoint y: 10, endPoint x: 180, endPoint y: 9, distance: 115.6
click at [180, 9] on header "Go back Convert Style Guides for LLMs Run Once History Analytics Integrate Shar…" at bounding box center [421, 13] width 611 height 27
copy header "Convert Style Guides for LLMs"
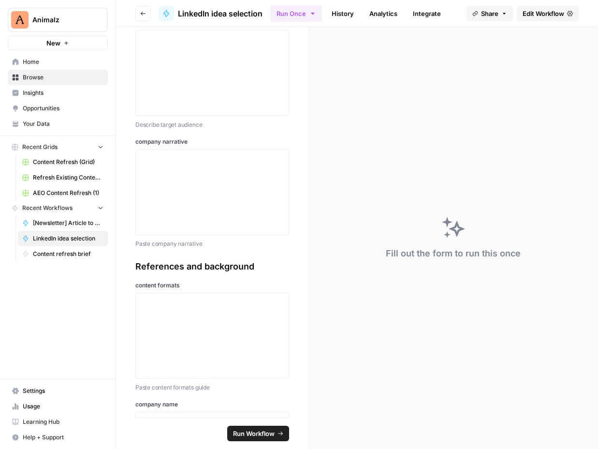
scroll to position [448, 0]
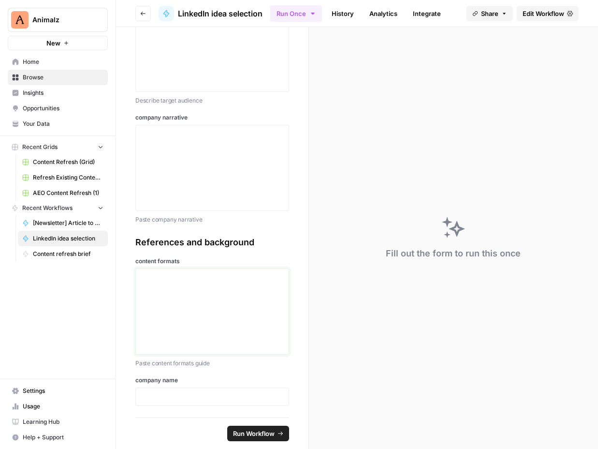
click at [212, 286] on div at bounding box center [212, 311] width 141 height 77
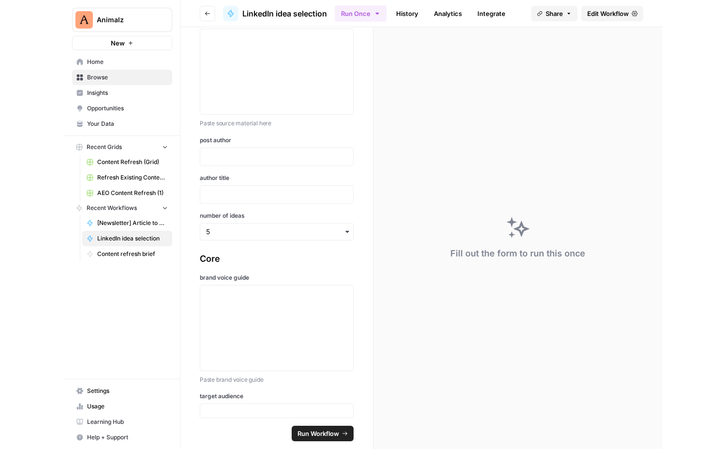
scroll to position [0, 0]
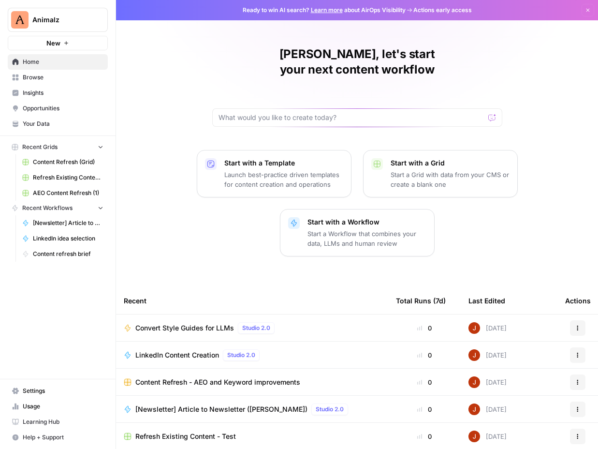
click at [52, 128] on span "Your Data" at bounding box center [63, 123] width 81 height 9
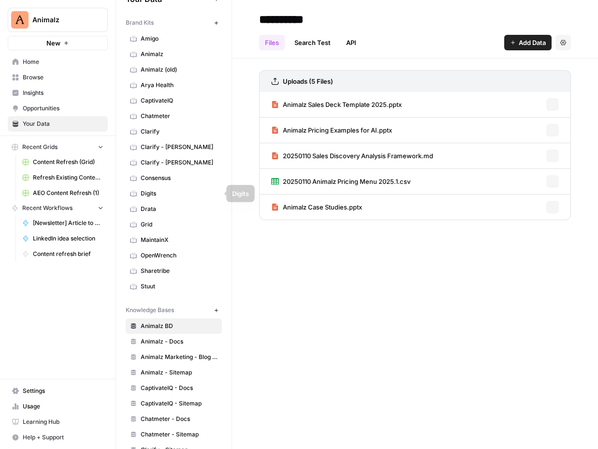
scroll to position [62, 0]
